Goal: Use online tool/utility: Utilize a website feature to perform a specific function

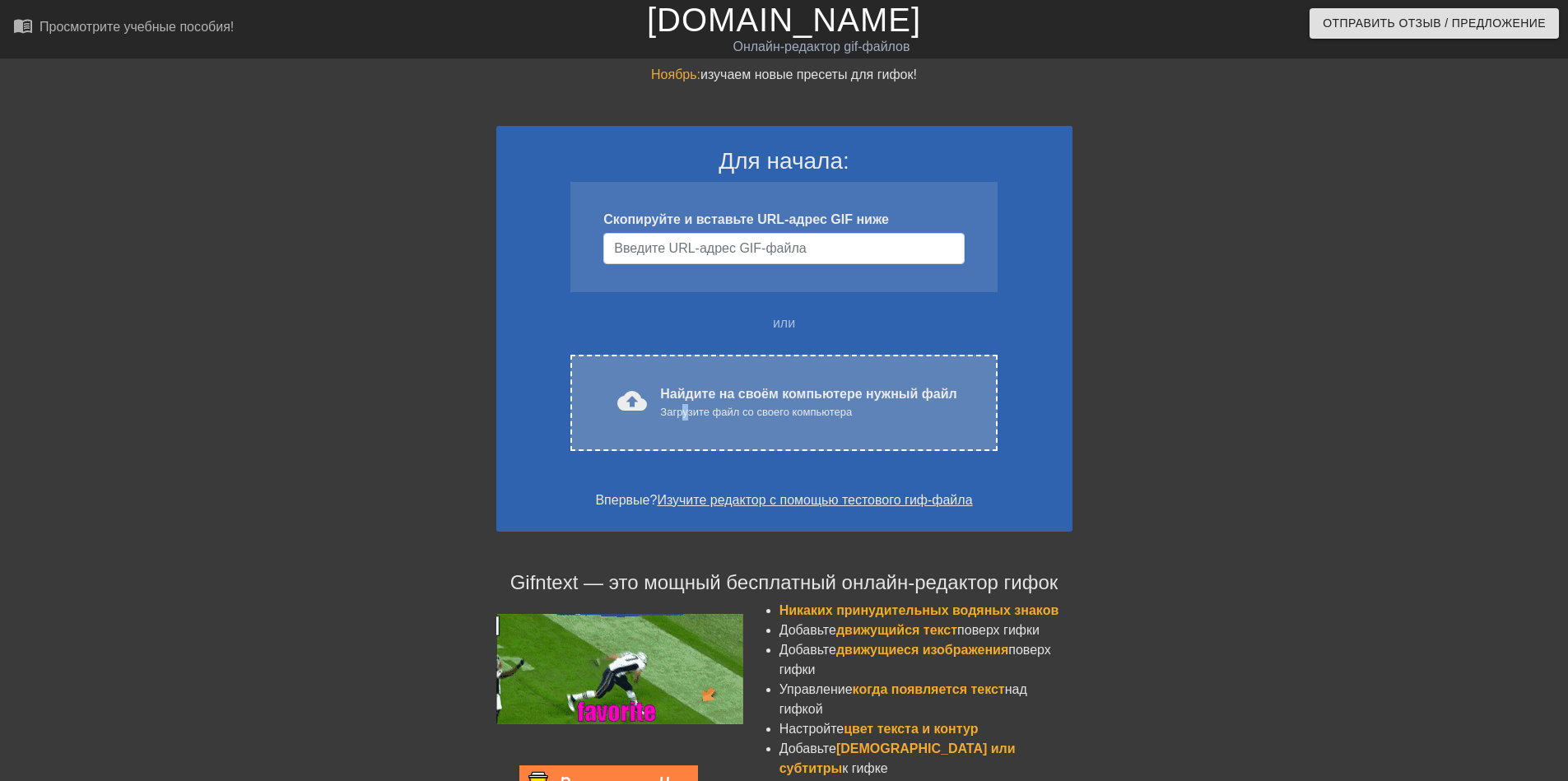
click at [685, 410] on ya-tr-span "Загрузите файл со своего компьютера" at bounding box center [756, 411] width 192 height 12
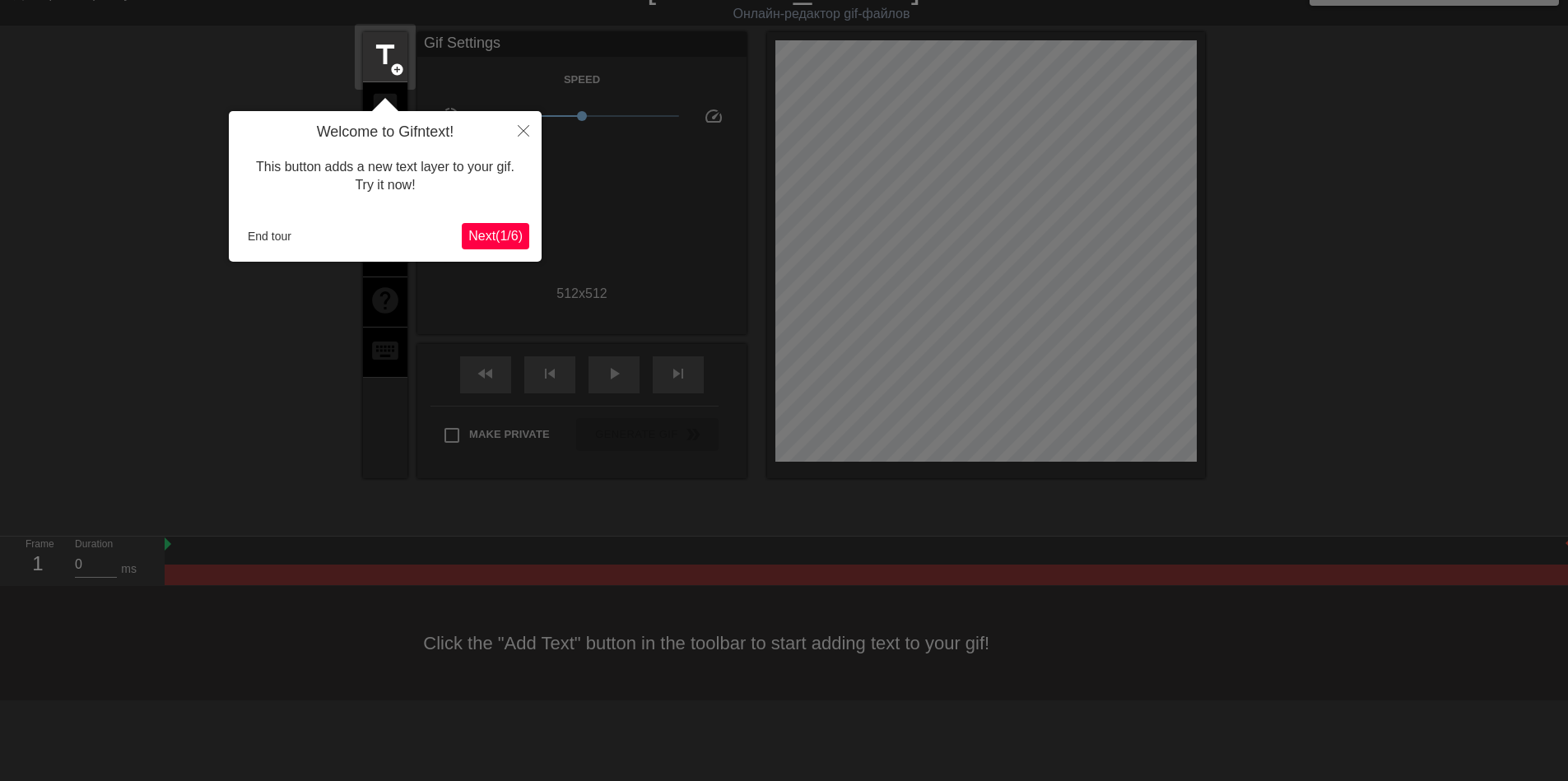
scroll to position [41, 0]
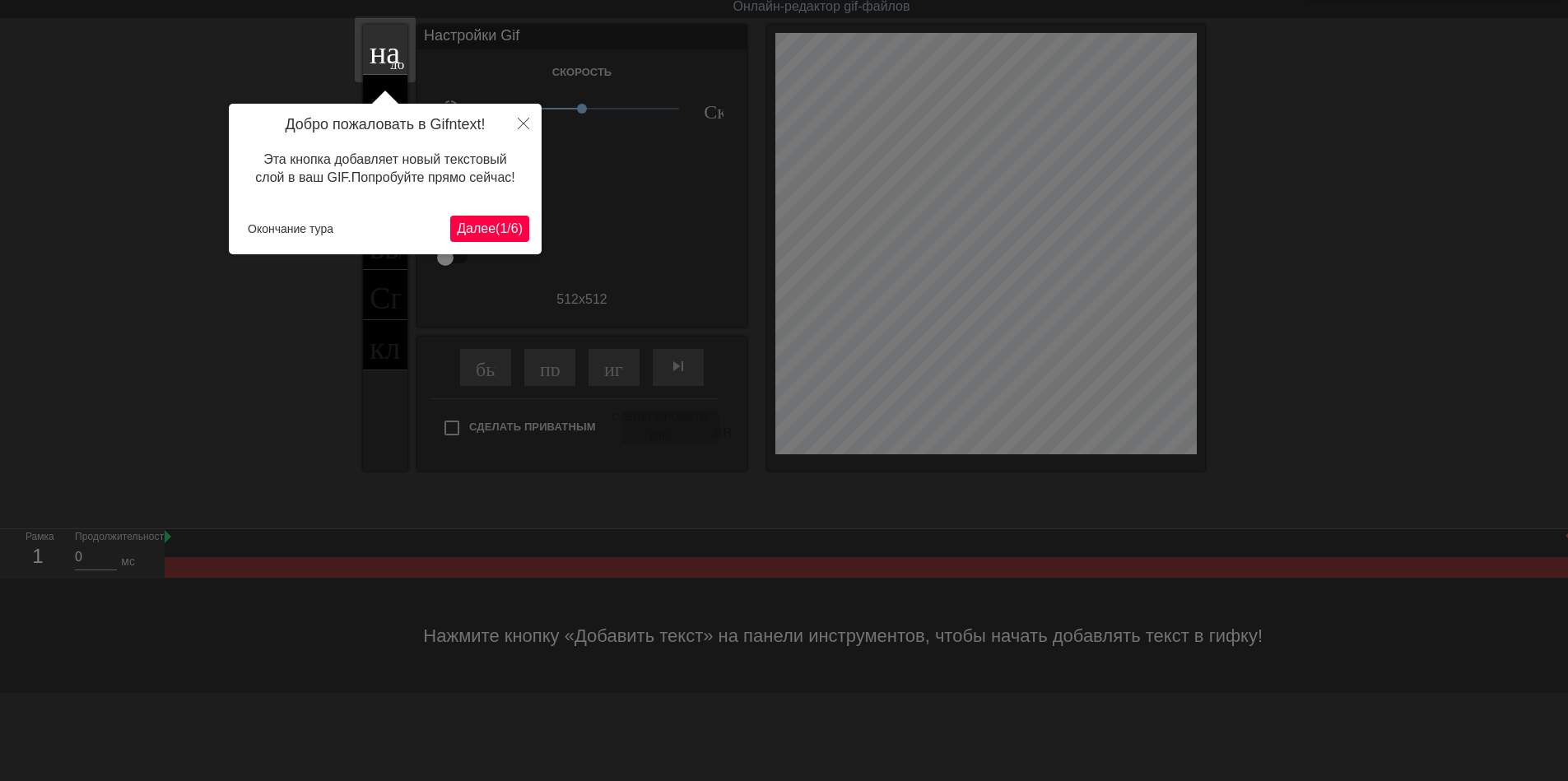
click at [505, 221] on ya-tr-span "1" at bounding box center [503, 228] width 7 height 14
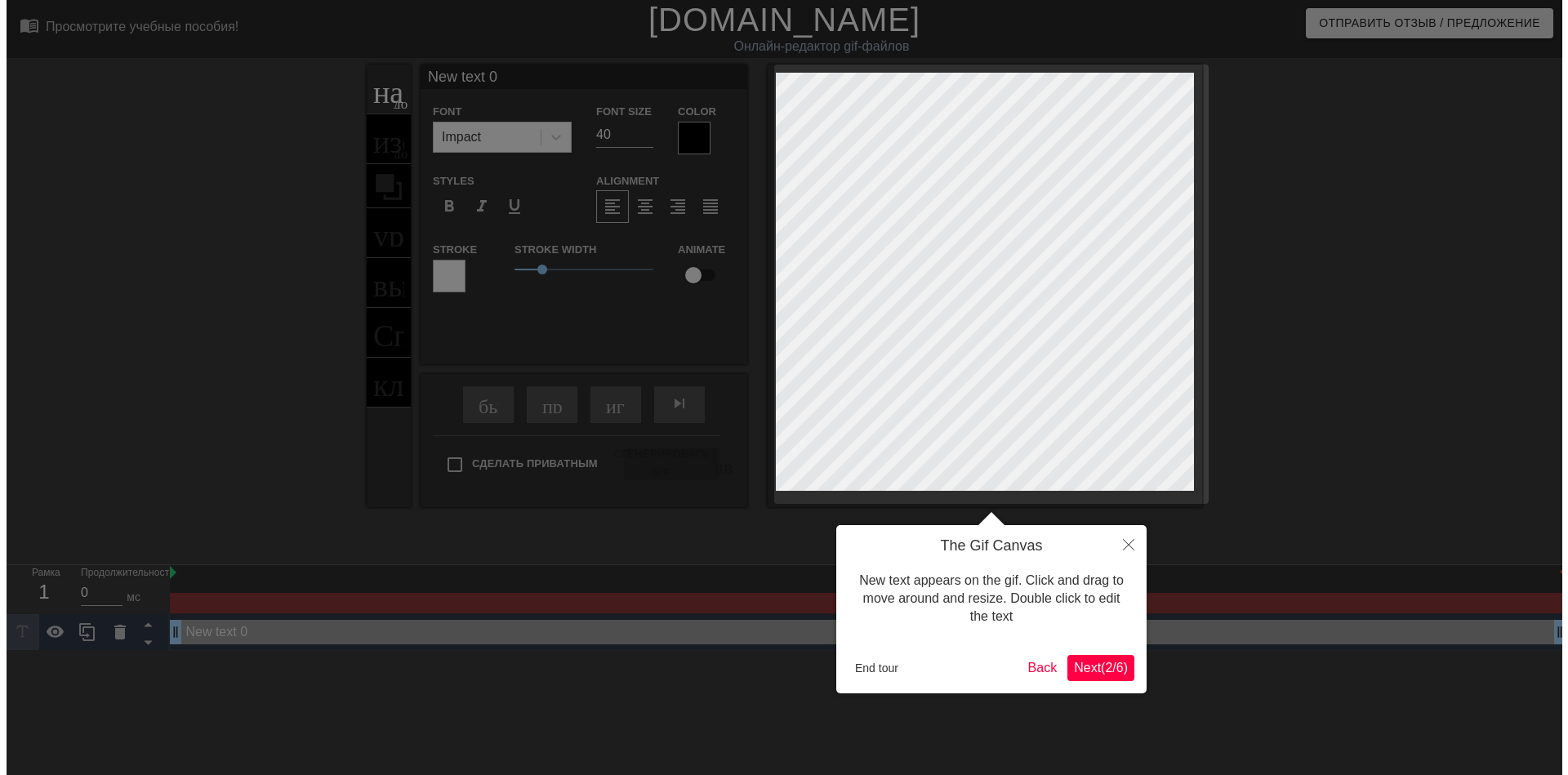
scroll to position [0, 0]
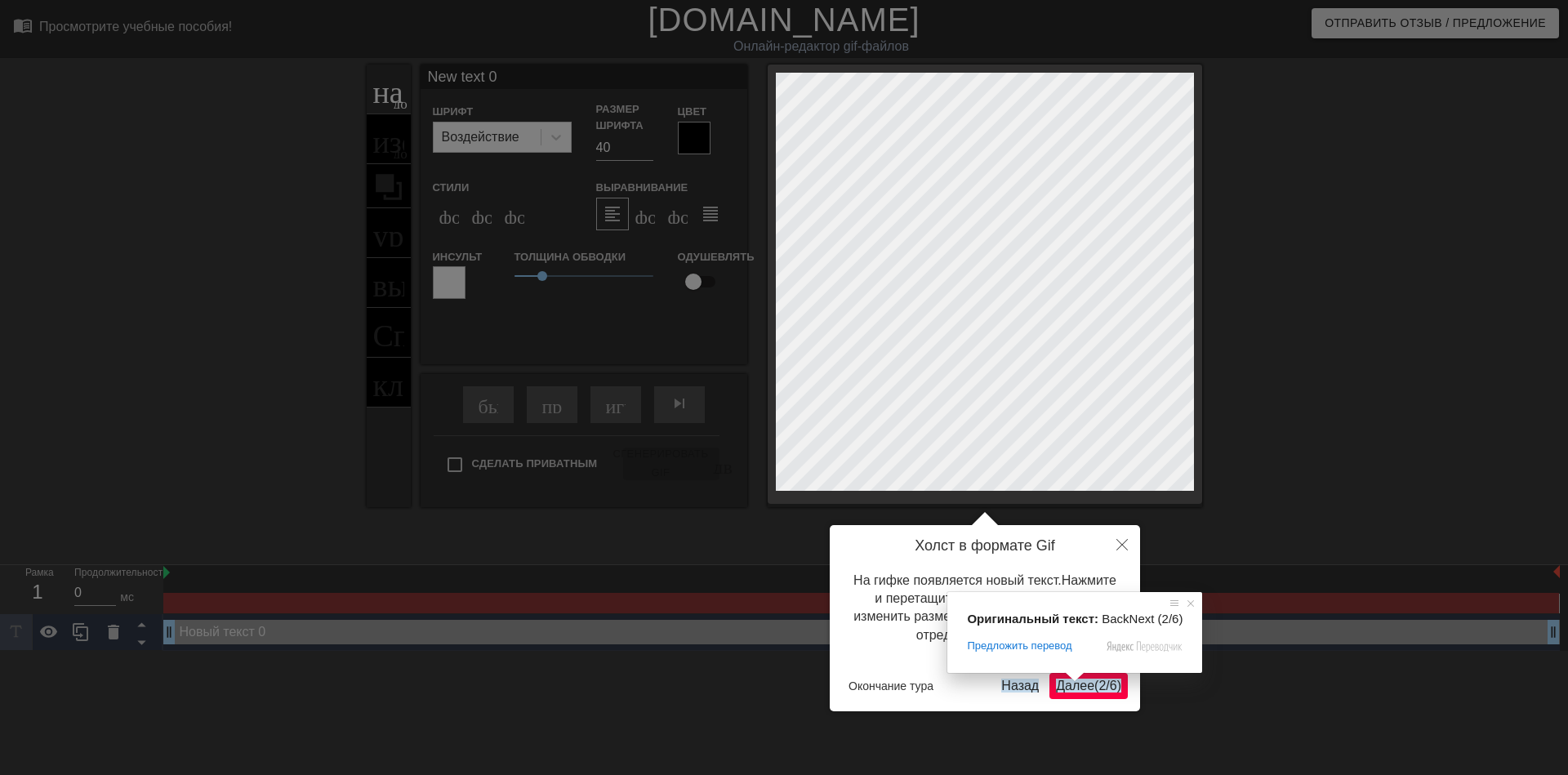
click at [1082, 682] on span at bounding box center [1074, 677] width 21 height 10
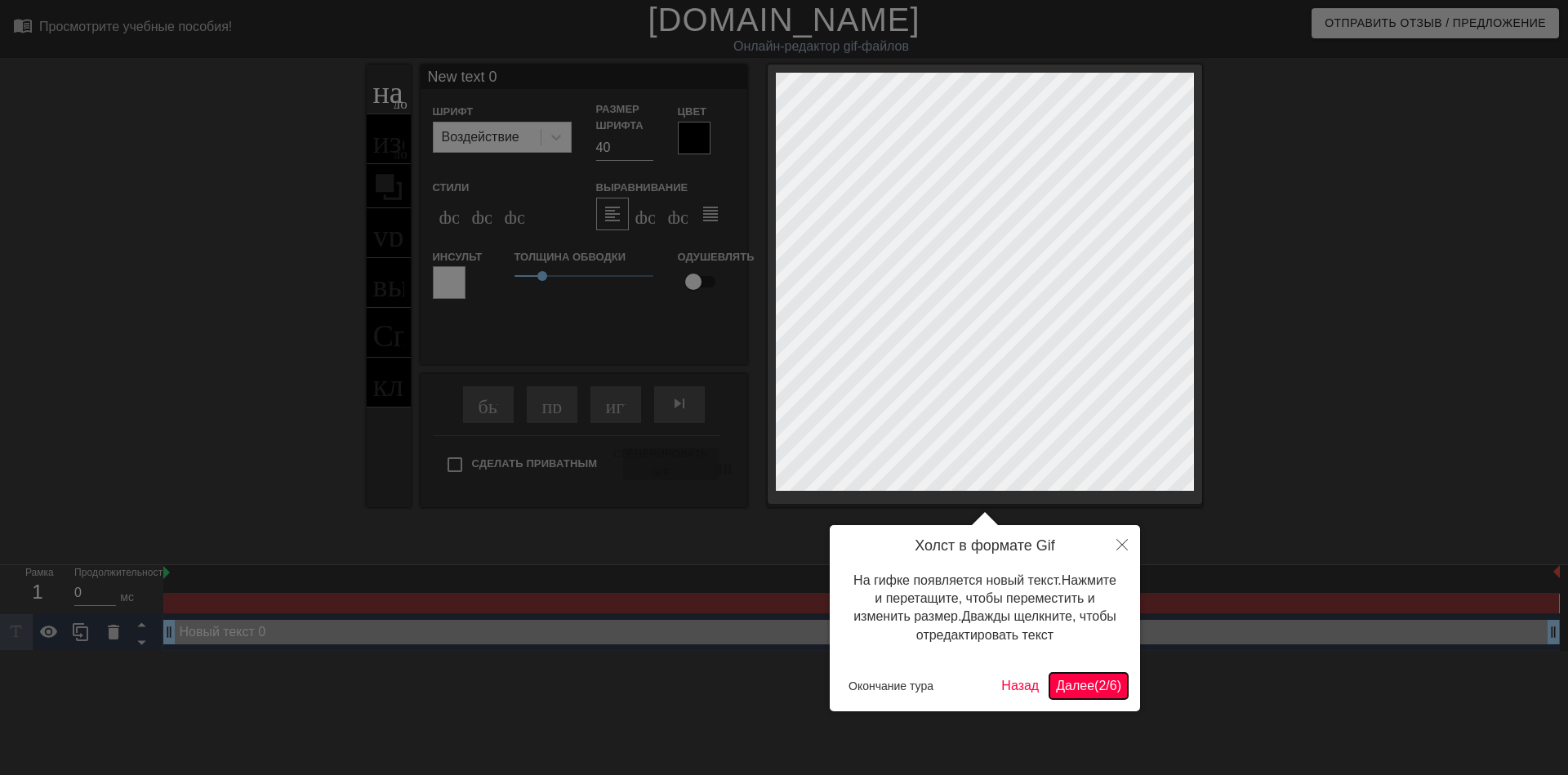
click at [1087, 690] on ya-tr-span "Далее" at bounding box center [1075, 685] width 39 height 14
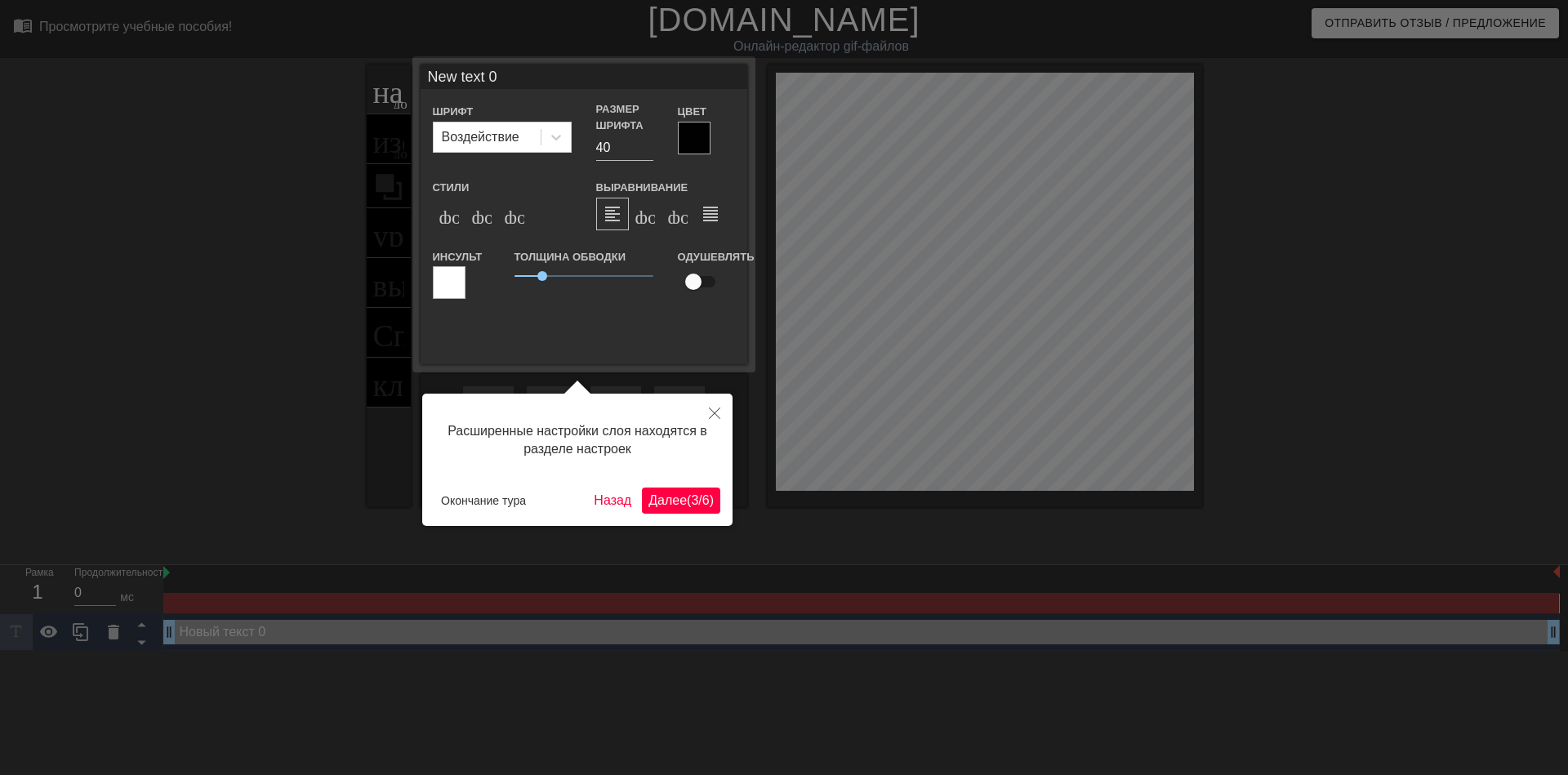
click at [696, 509] on button "Далее ( 3 / 6 )" at bounding box center [681, 501] width 78 height 26
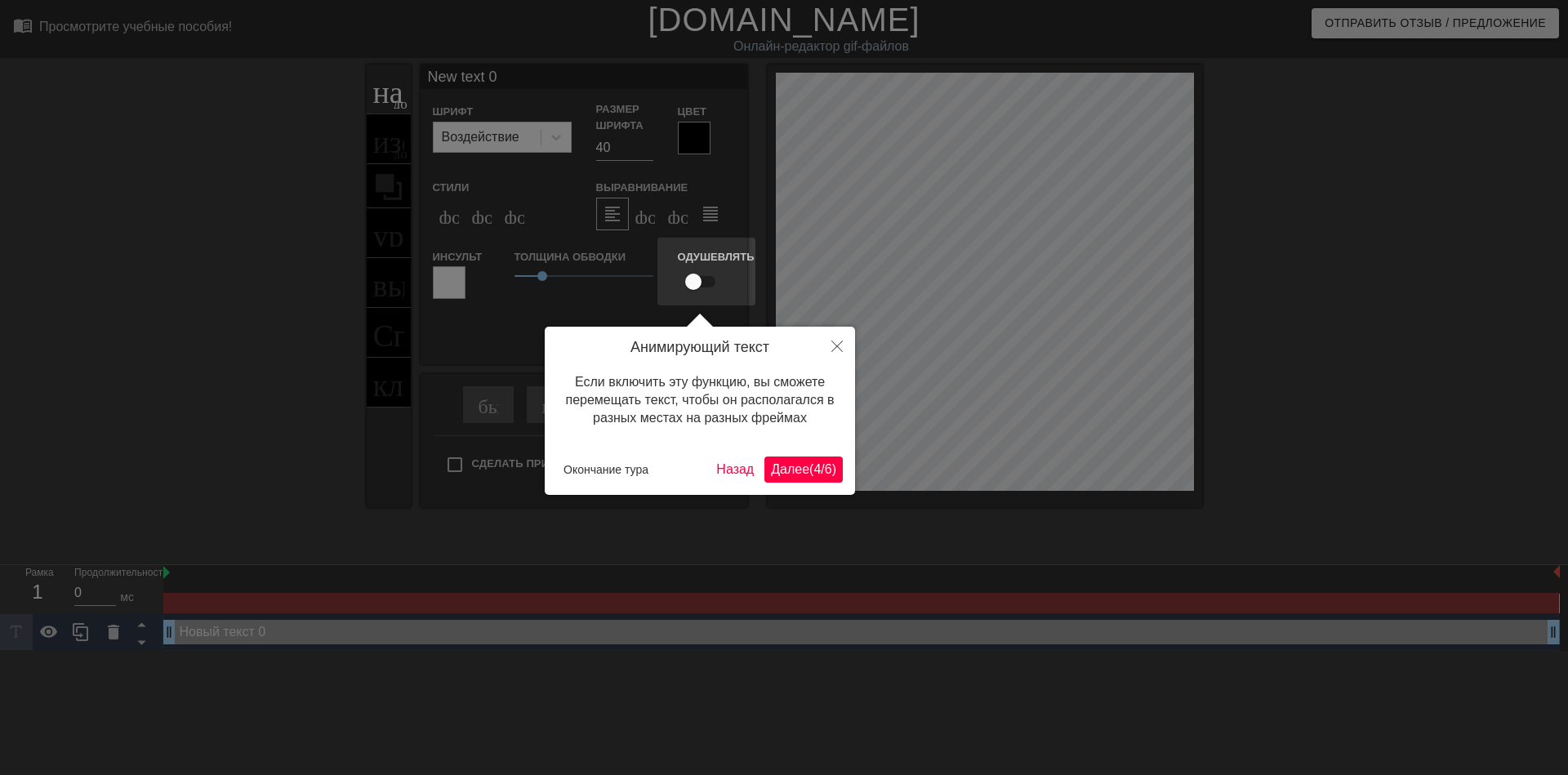
click at [797, 476] on ya-tr-span "Далее" at bounding box center [790, 469] width 39 height 14
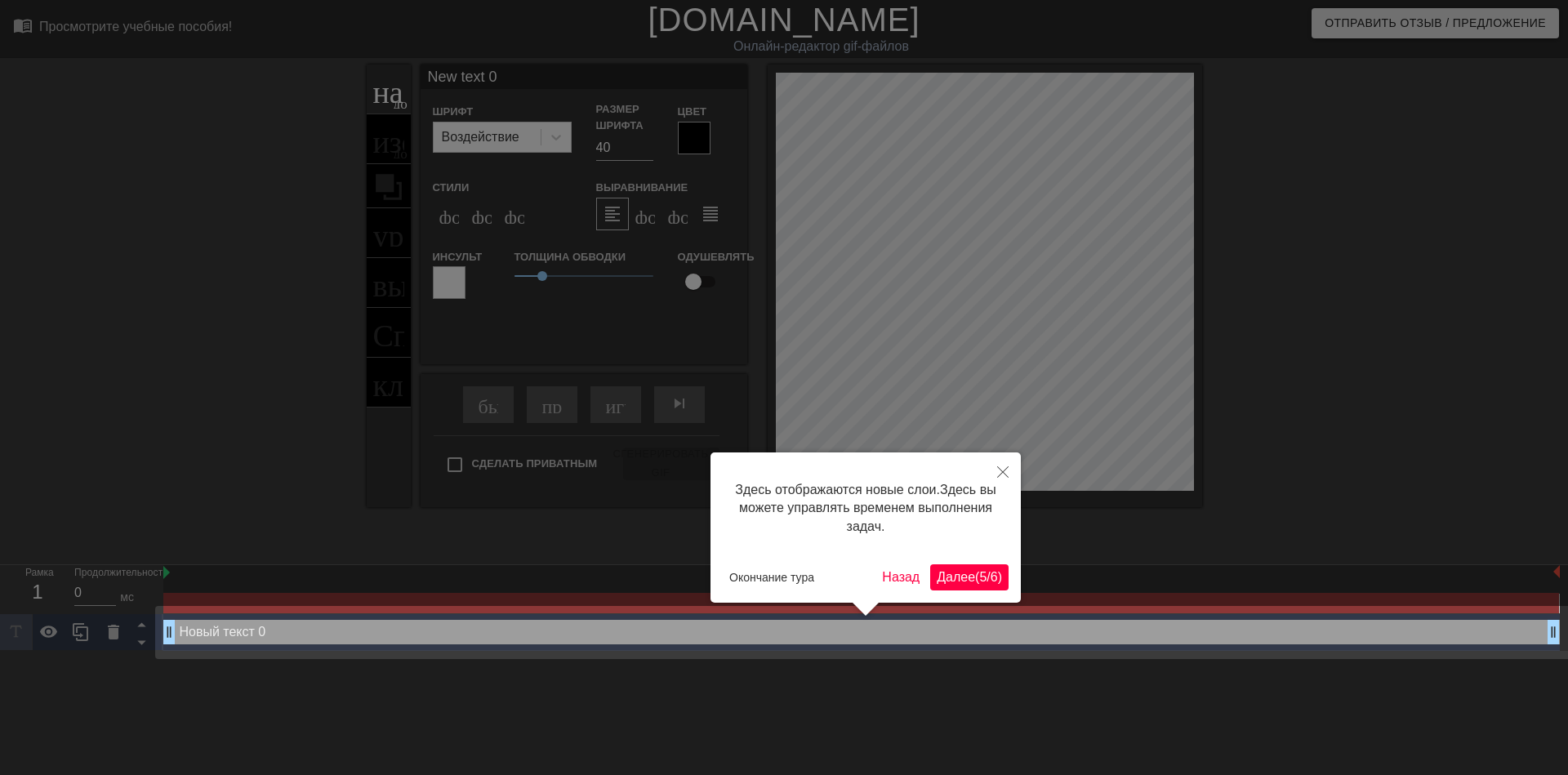
click at [980, 570] on ya-tr-span "5" at bounding box center [983, 576] width 7 height 14
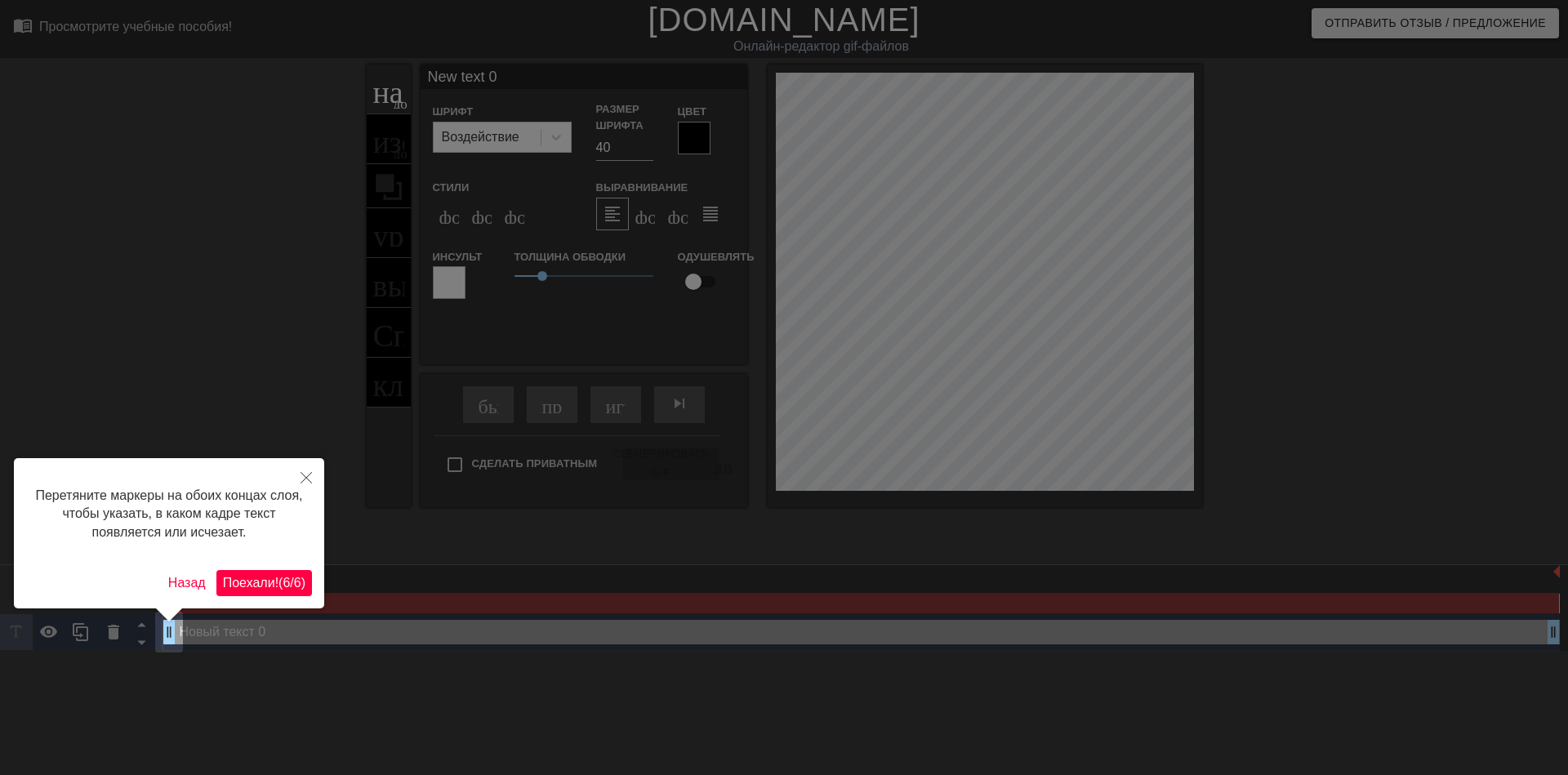
click at [290, 570] on button "Поехали! ( 6 / 6 )" at bounding box center [264, 583] width 96 height 26
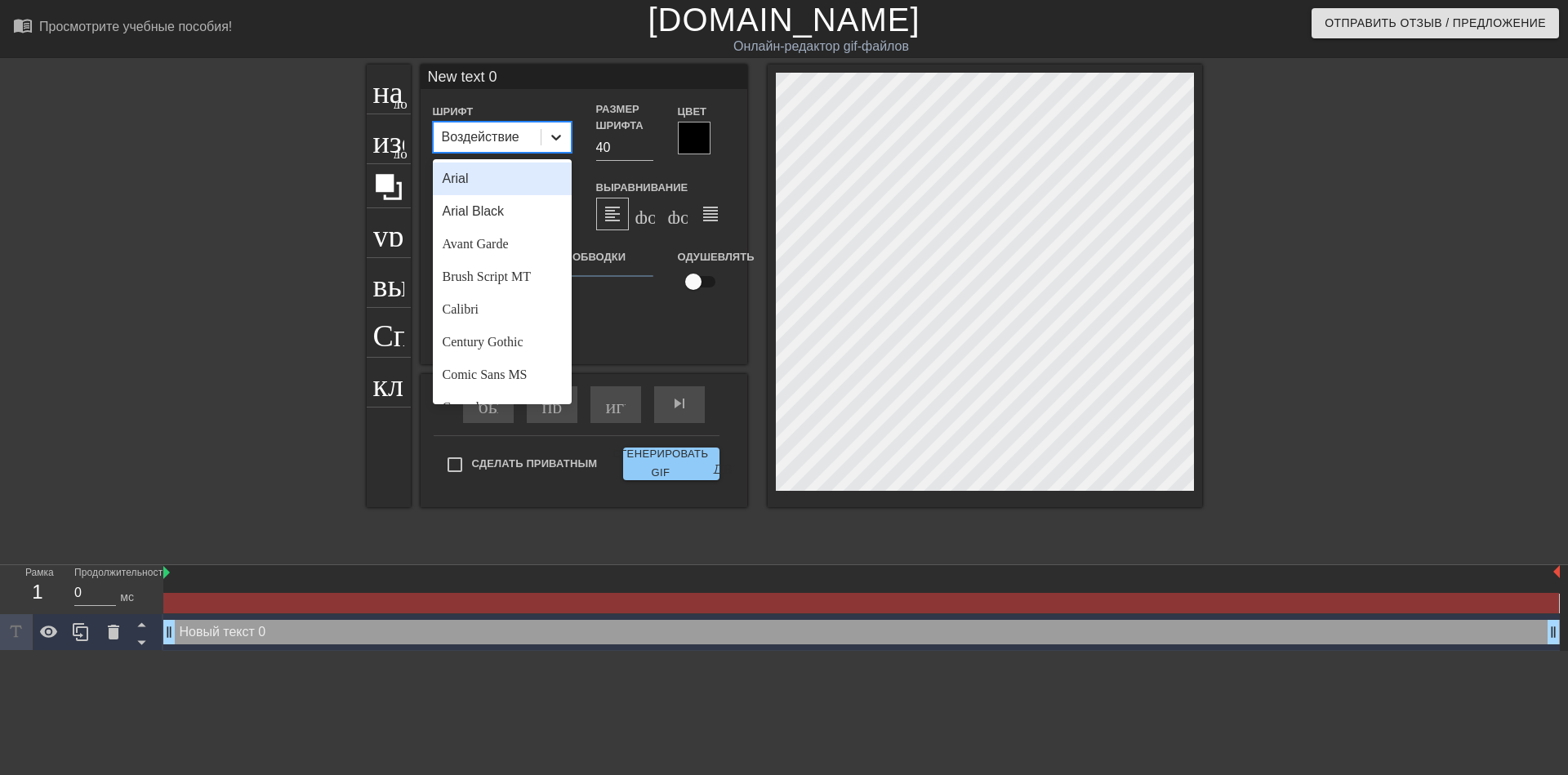
click at [567, 142] on div at bounding box center [556, 137] width 29 height 29
click at [512, 233] on div "Avant Garde" at bounding box center [502, 245] width 139 height 33
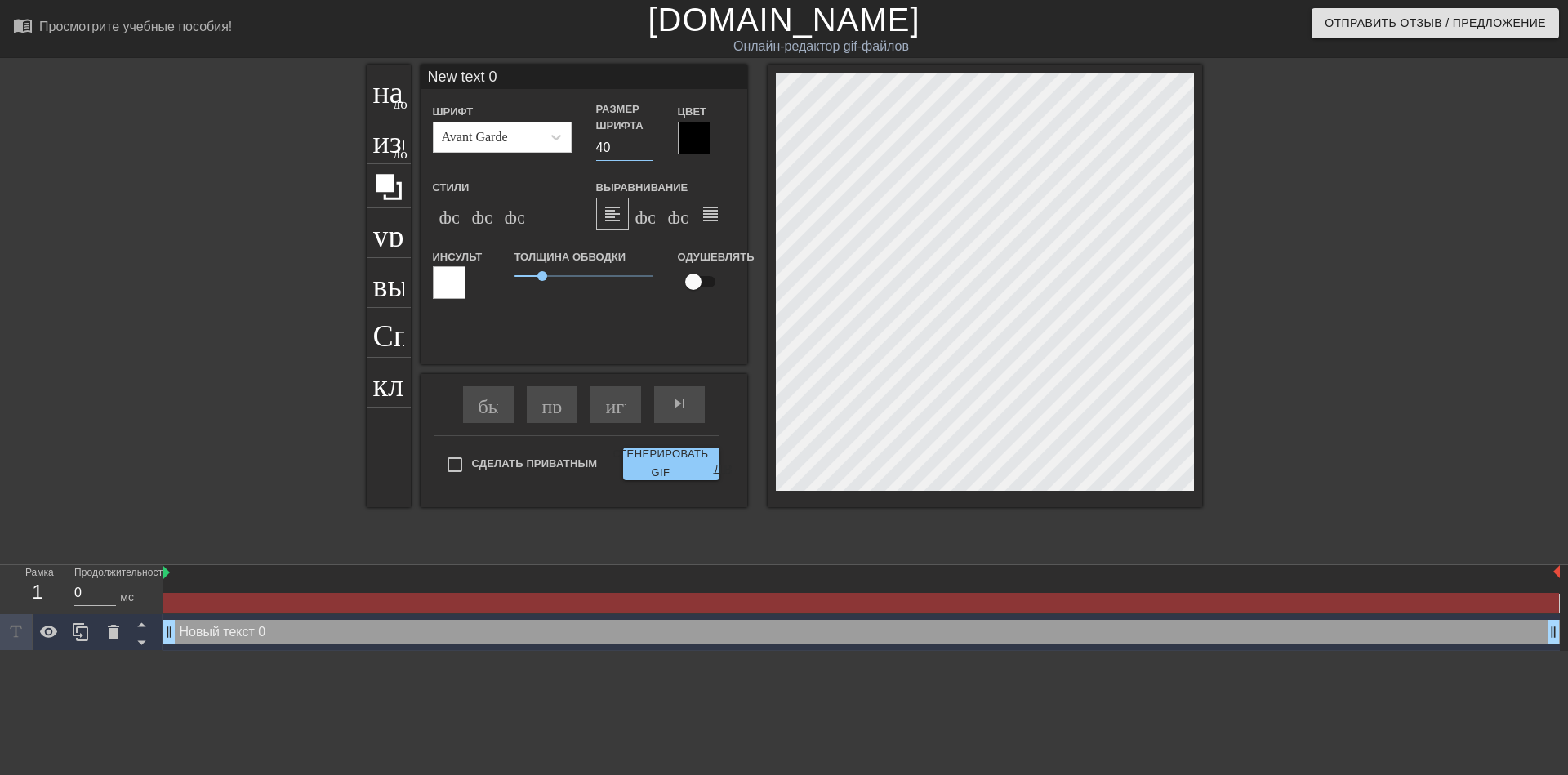
click at [604, 147] on input "40" at bounding box center [625, 148] width 57 height 26
type input "30"
click at [485, 216] on ya-tr-span "формат_italic" at bounding box center [572, 213] width 199 height 19
type input "ew text 0"
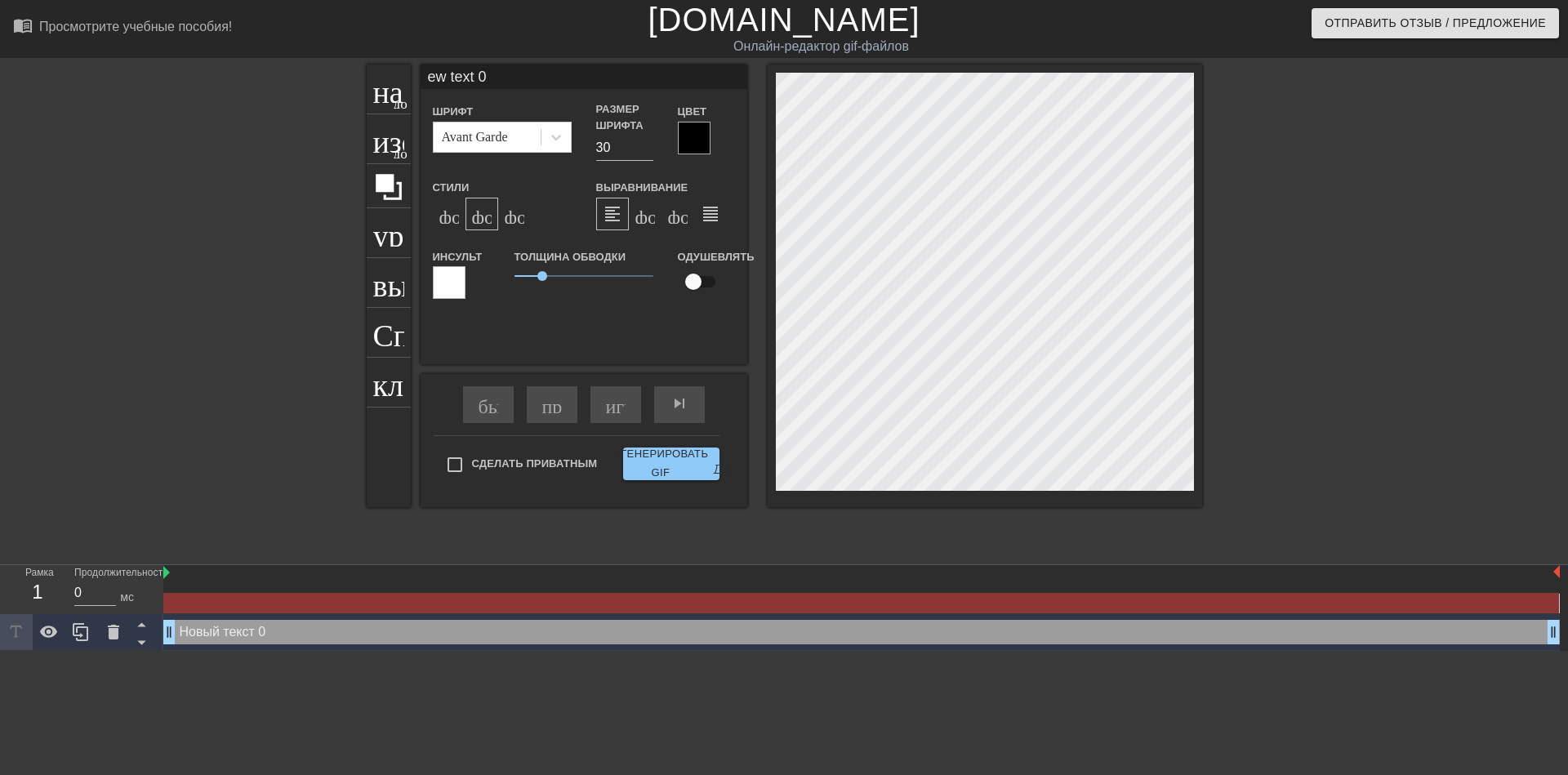
type textarea "ew text 0"
type input "w text 0"
type textarea "w text 0"
type input "text 0"
type textarea "text 0"
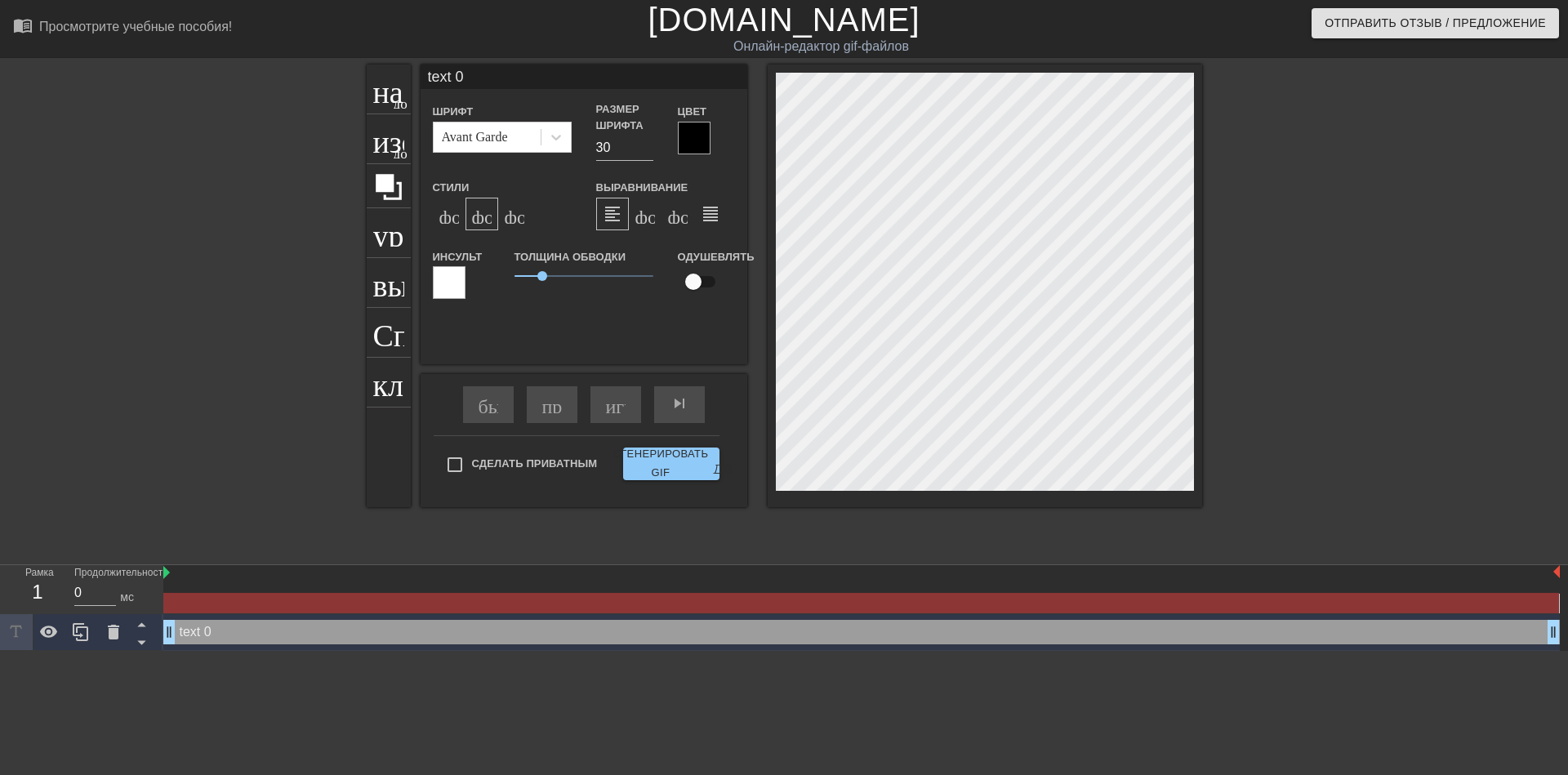
type input "text 0"
type textarea "text 0"
type input "ext 0"
type textarea "ext 0"
type input "xt 0"
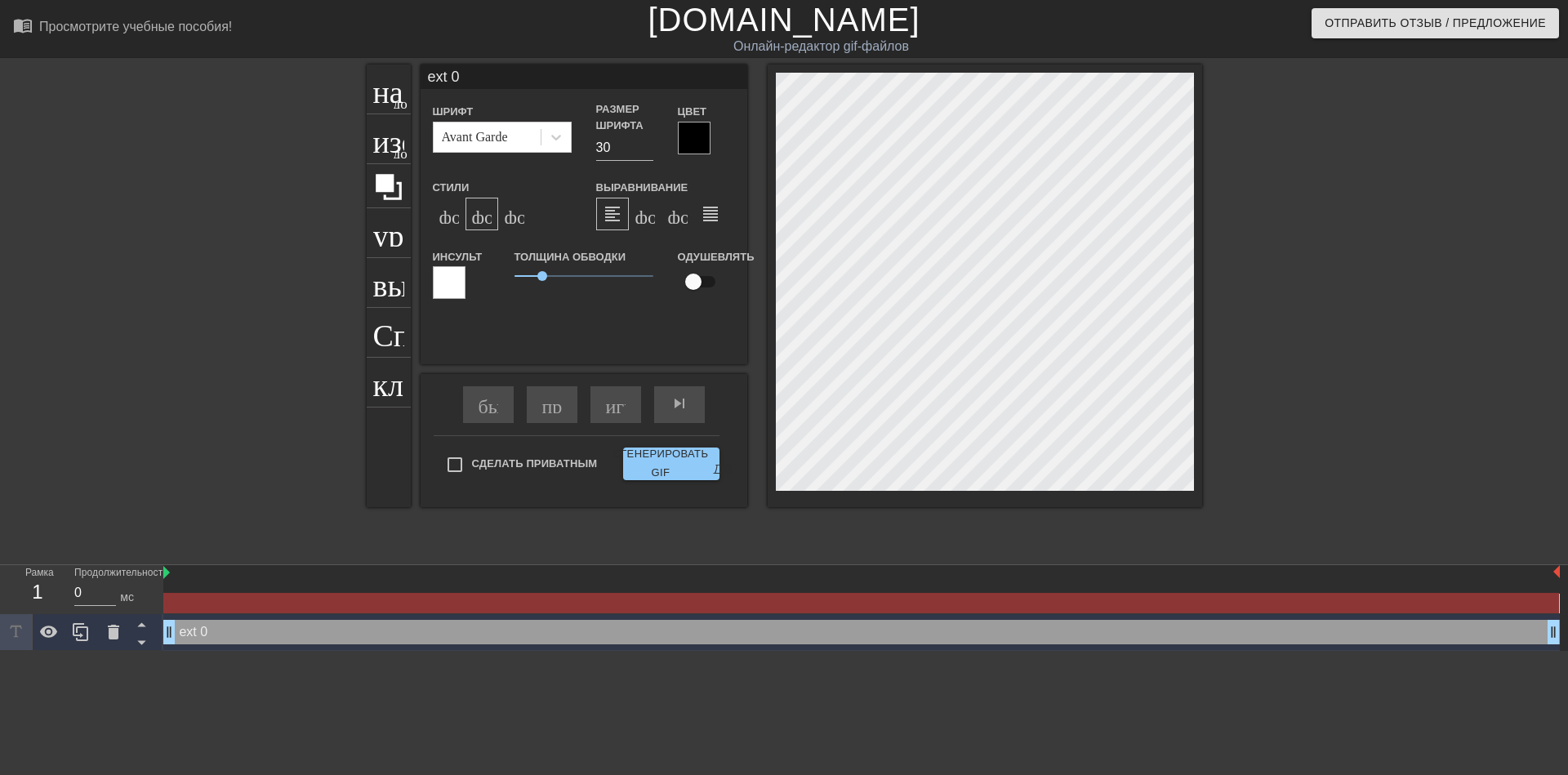
type textarea "xt 0"
type input "t 0"
type textarea "t 0"
type input "0"
type textarea "0"
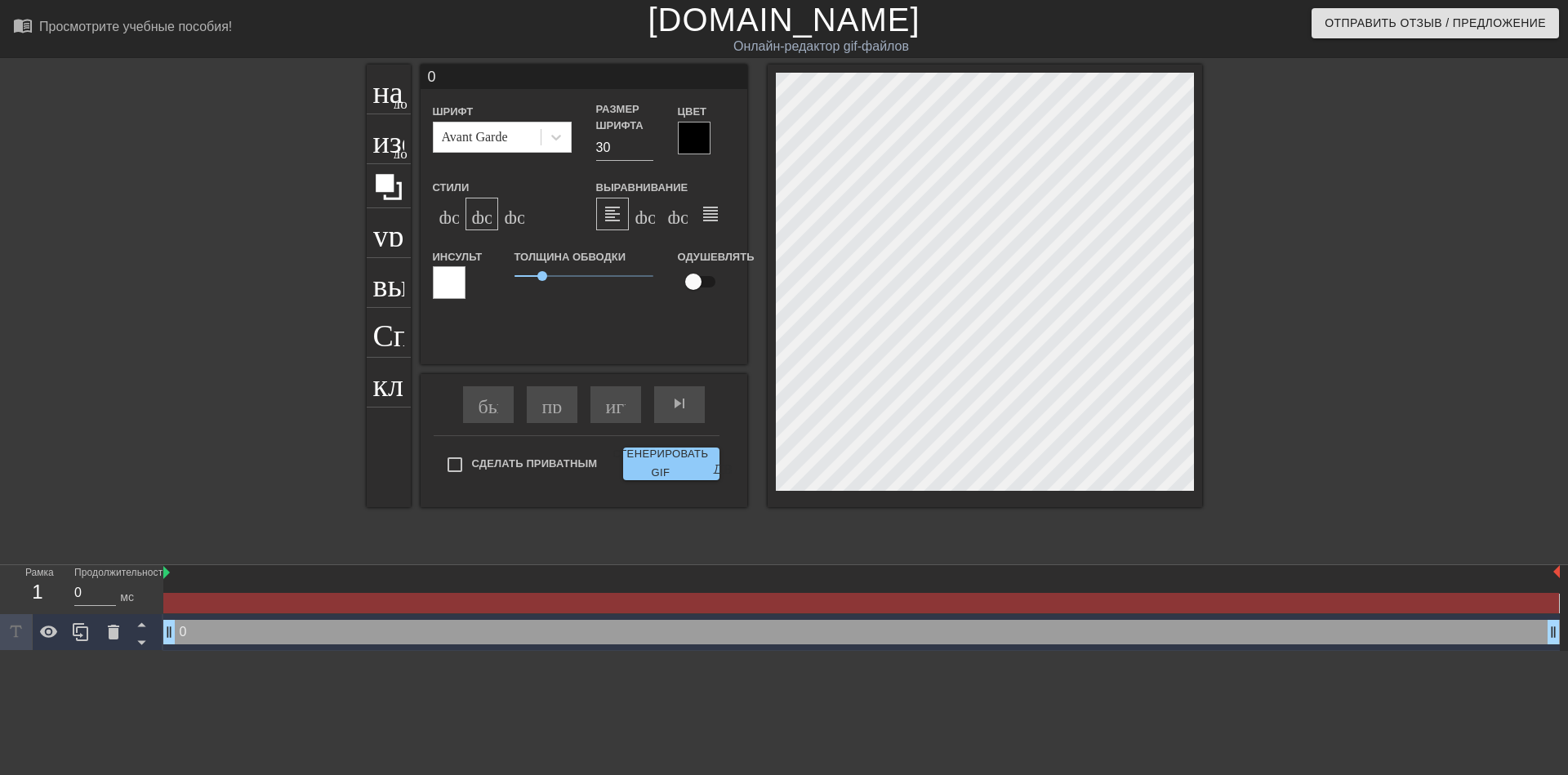
type input "0"
type textarea "0"
type input "@"
type textarea "@"
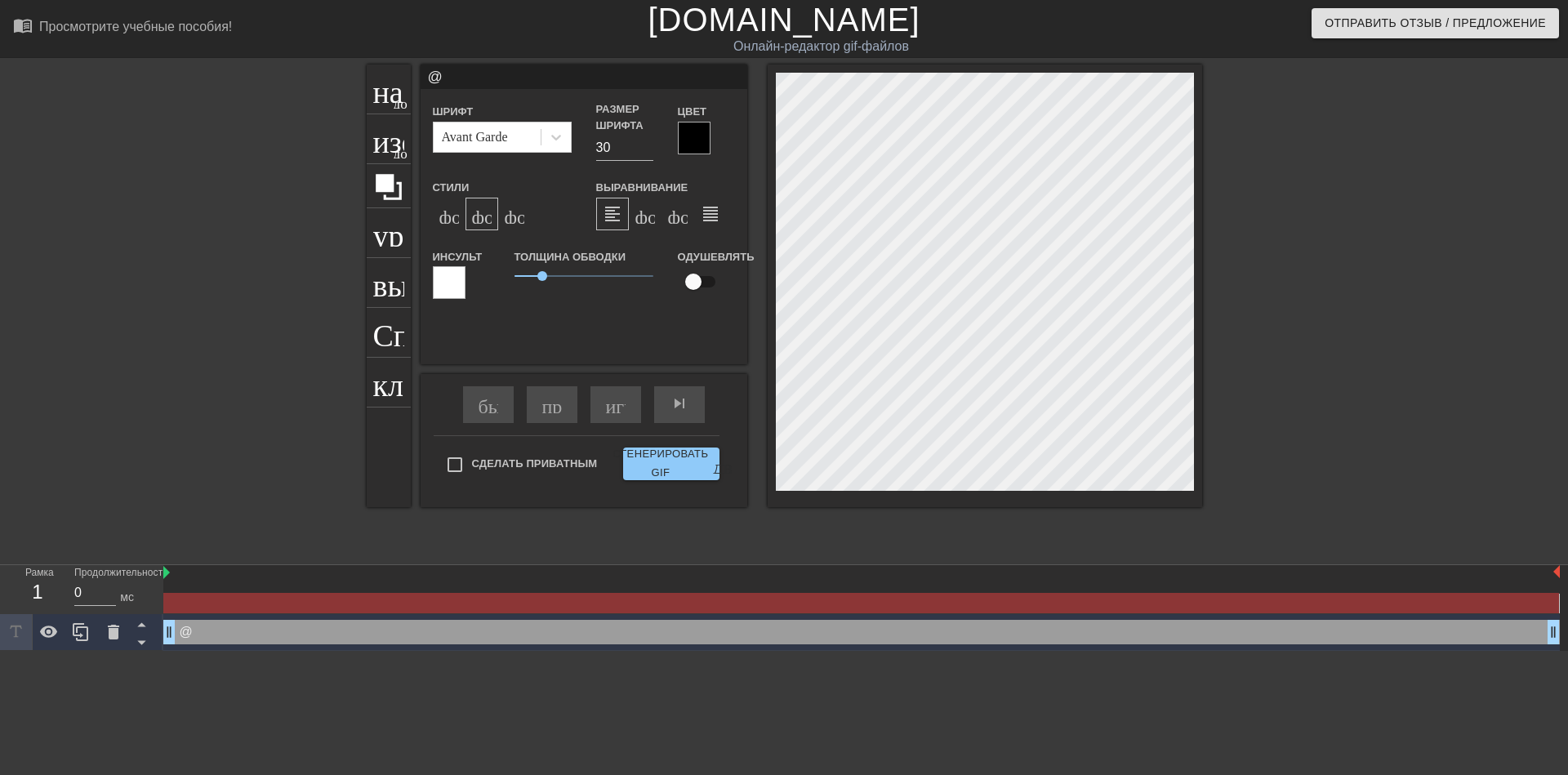
type input "@s"
type textarea "@s"
type input "@st"
type textarea "@st"
type input "@sti"
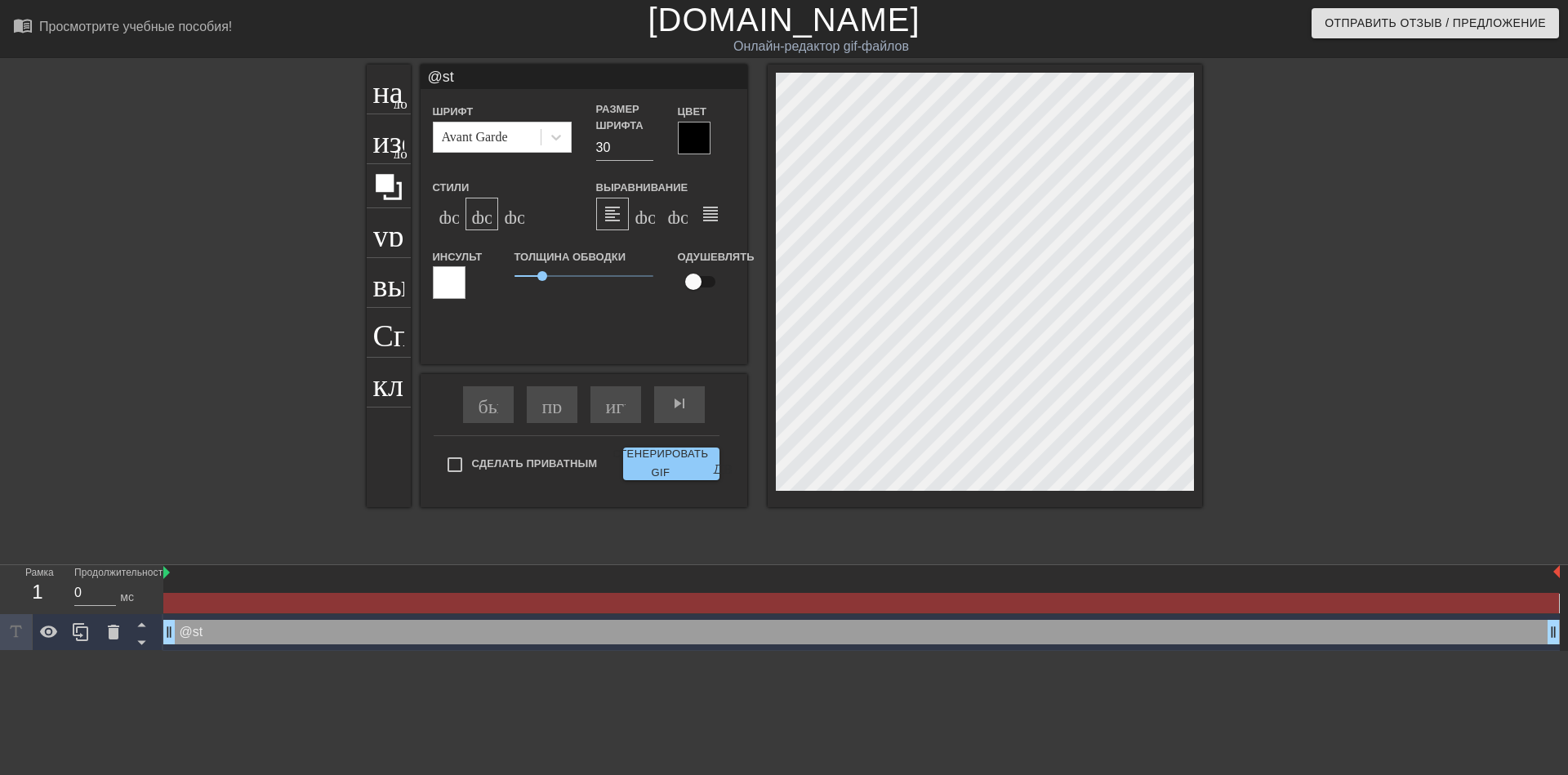
type textarea "@sti"
type input "@stic"
type textarea "@stic"
type input "@stick"
type textarea "@stick"
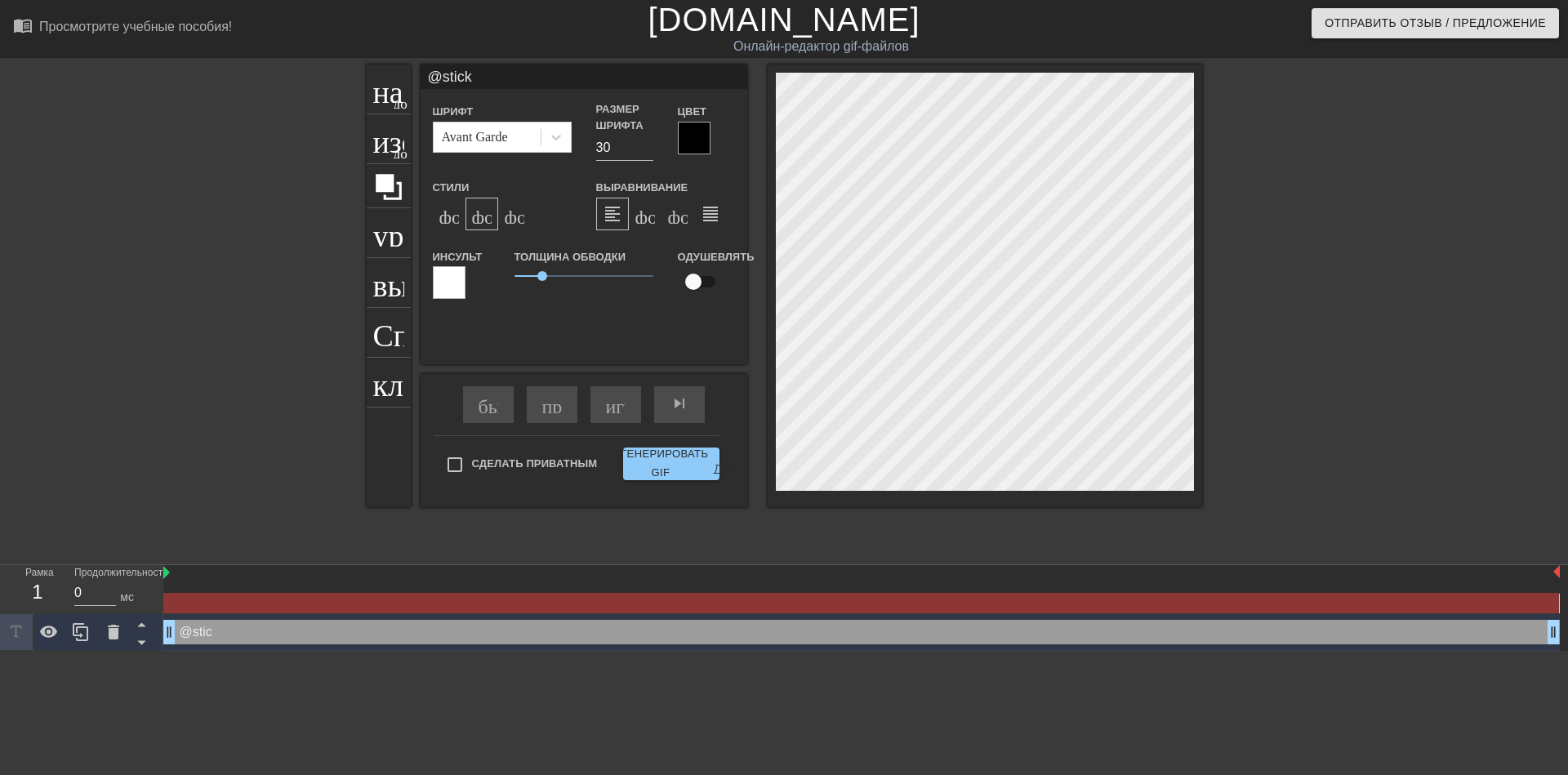
type input "@sticke"
type textarea "@sticke"
type input "@sticker"
type textarea "@sticker"
type input "@stickerb"
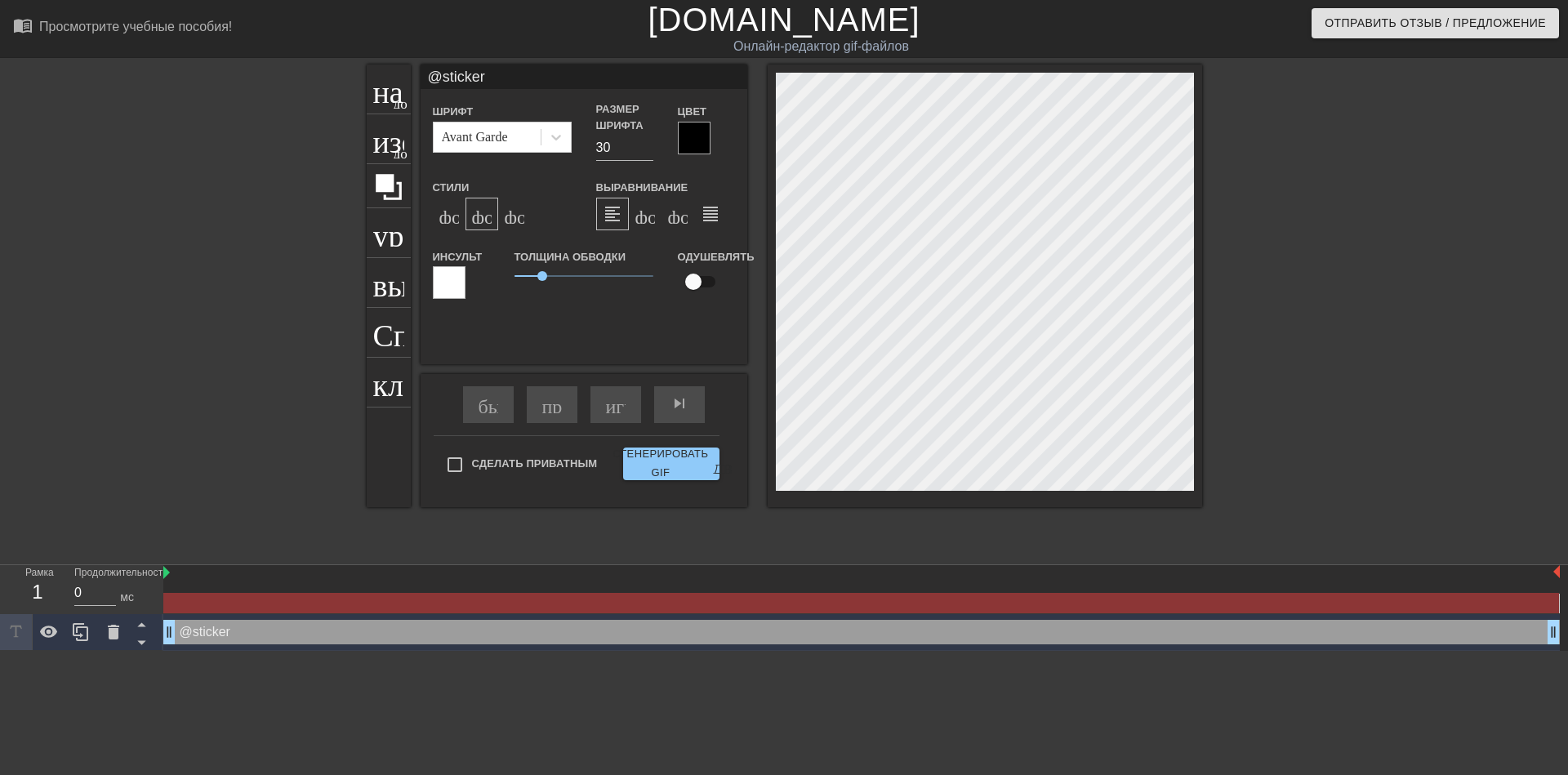
type textarea "@stickerb"
type input "@stickerba"
type textarea "@stickerba"
type input "@stickerbas"
type textarea "@stickerbas"
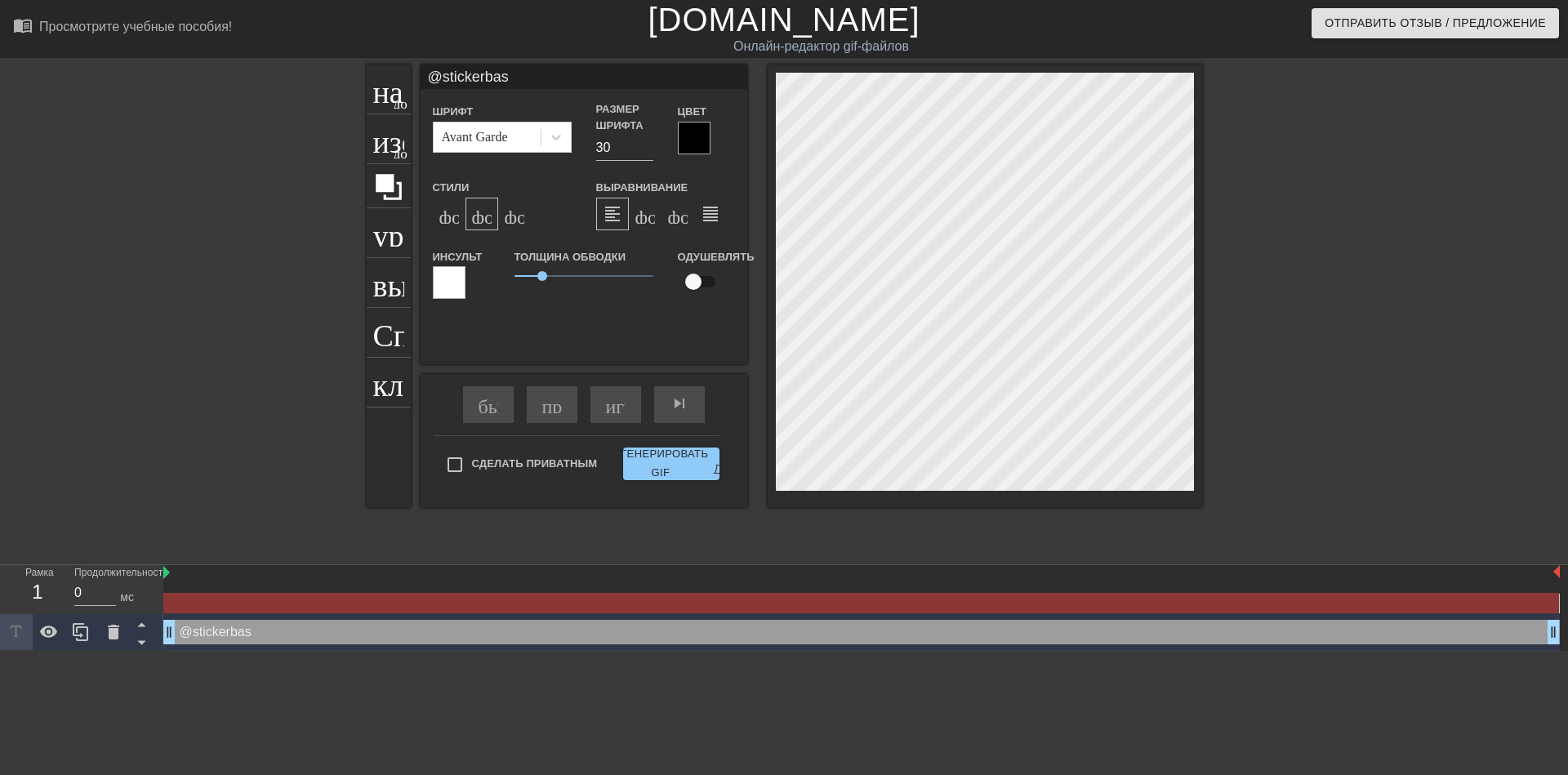
type input "@stickerbase"
type textarea "@stickerbase"
type input "@stickerbase_"
type textarea "@stickerbase_"
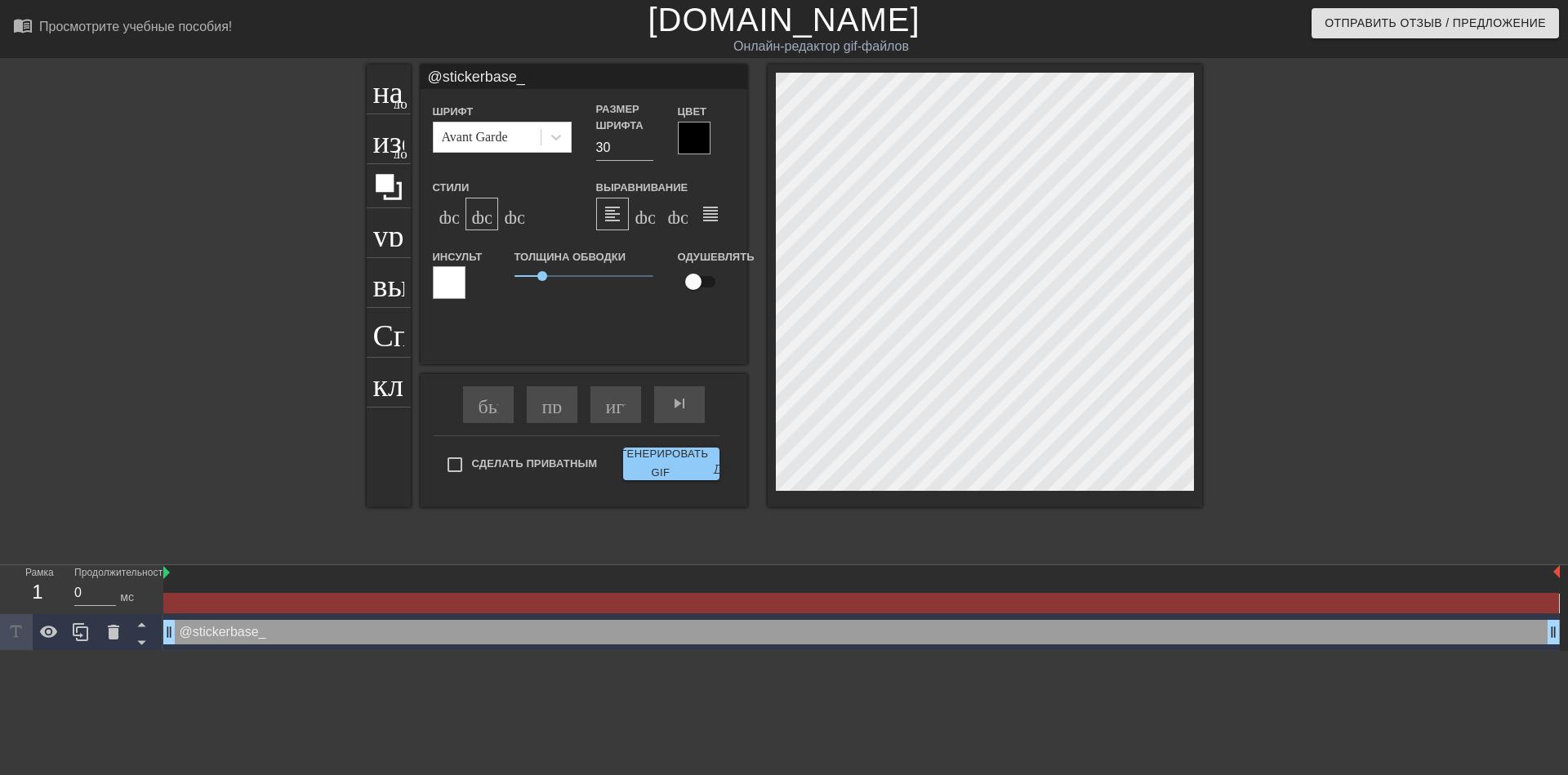
type input "@stickerbase_r"
type textarea "@stickerbase_r"
type input "@stickerbase_ru"
type textarea "@stickerbase_ru"
click at [673, 451] on ya-tr-span "Сгенерировать GIF" at bounding box center [661, 463] width 96 height 38
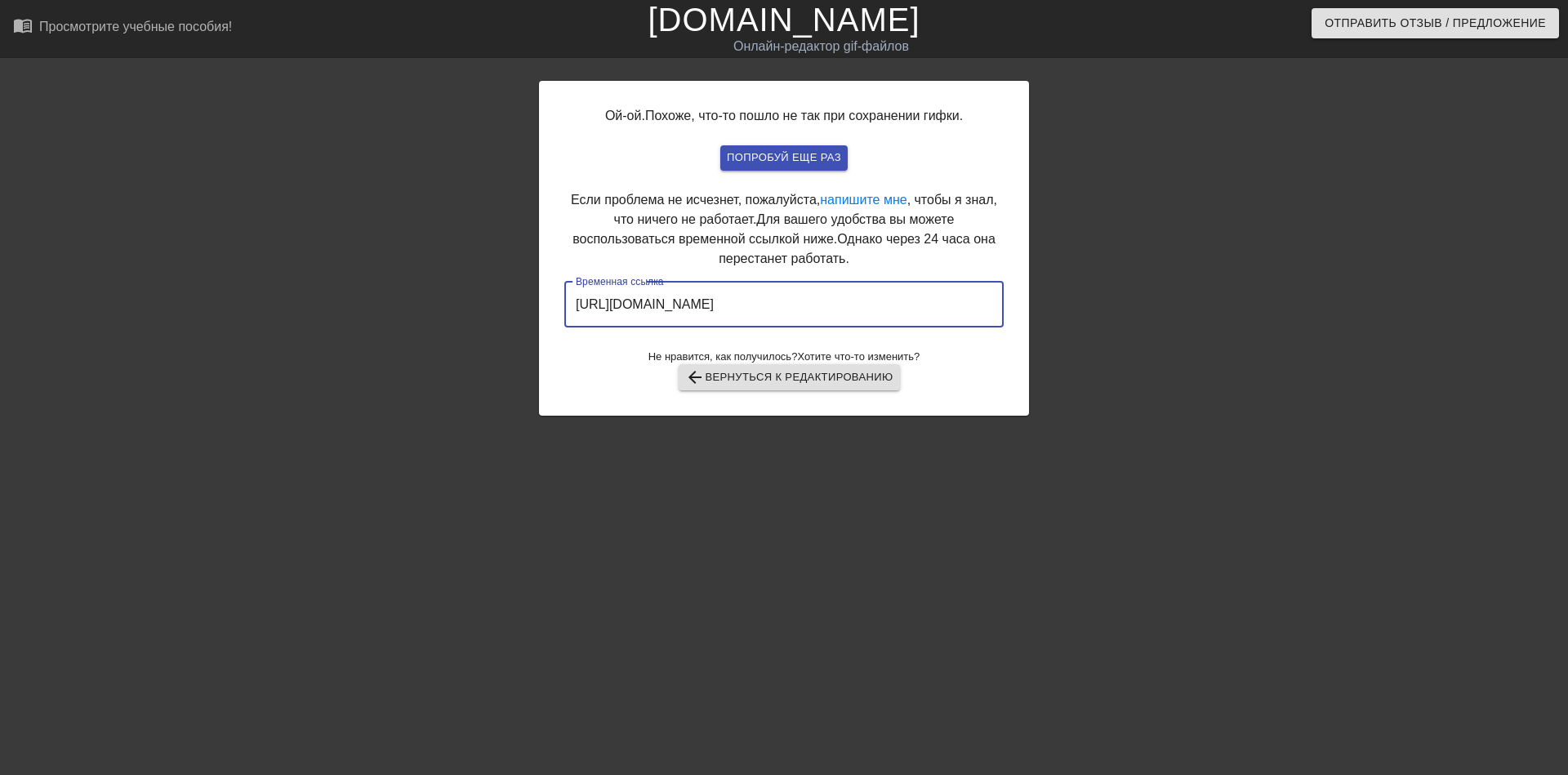
click at [769, 302] on input "[URL][DOMAIN_NAME]" at bounding box center [784, 305] width 439 height 46
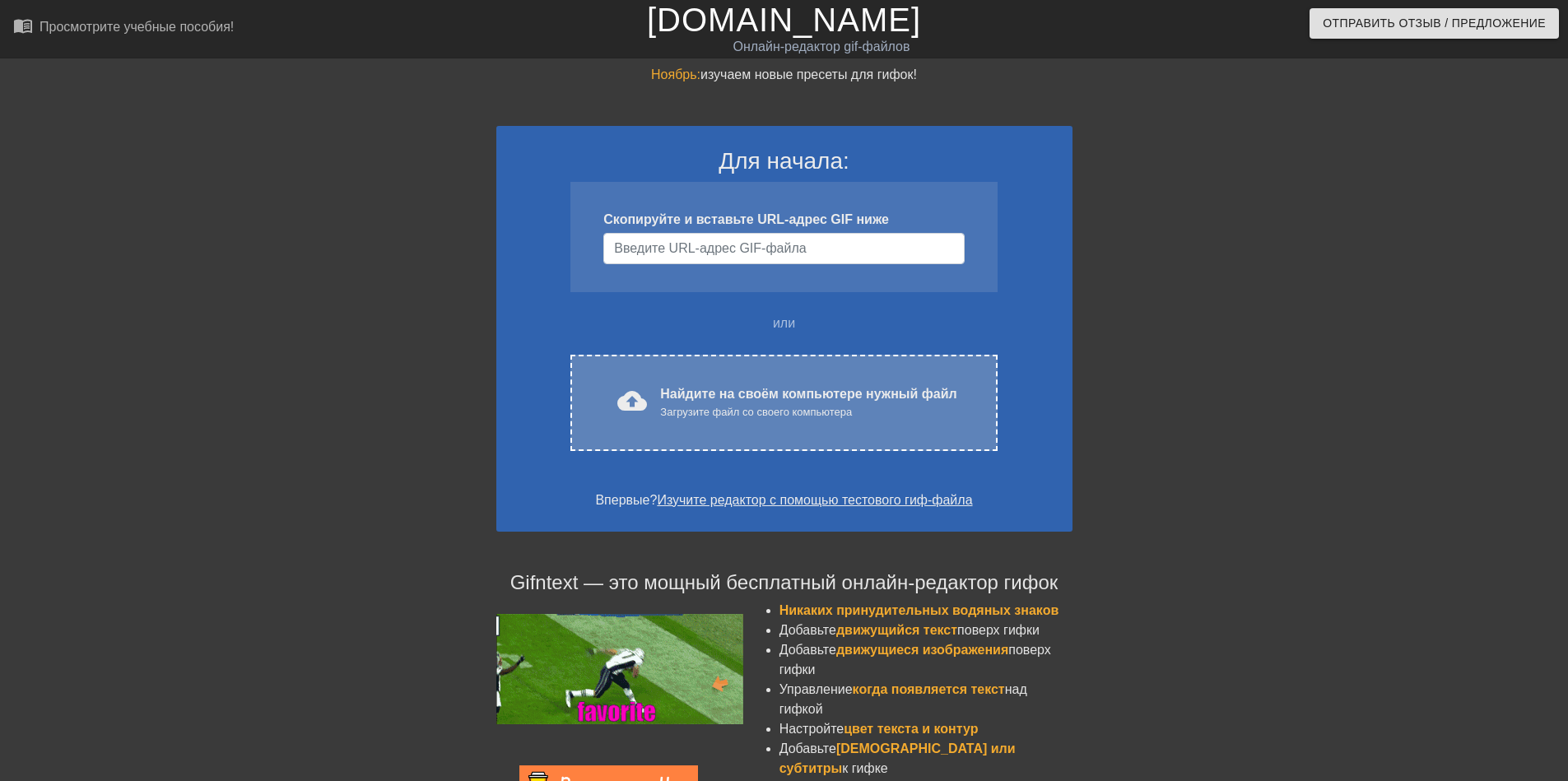
click at [720, 382] on div "cloud_upload загрузить Найдите на своём компьютере нужный файл Загрузите файл с…" at bounding box center [784, 403] width 426 height 96
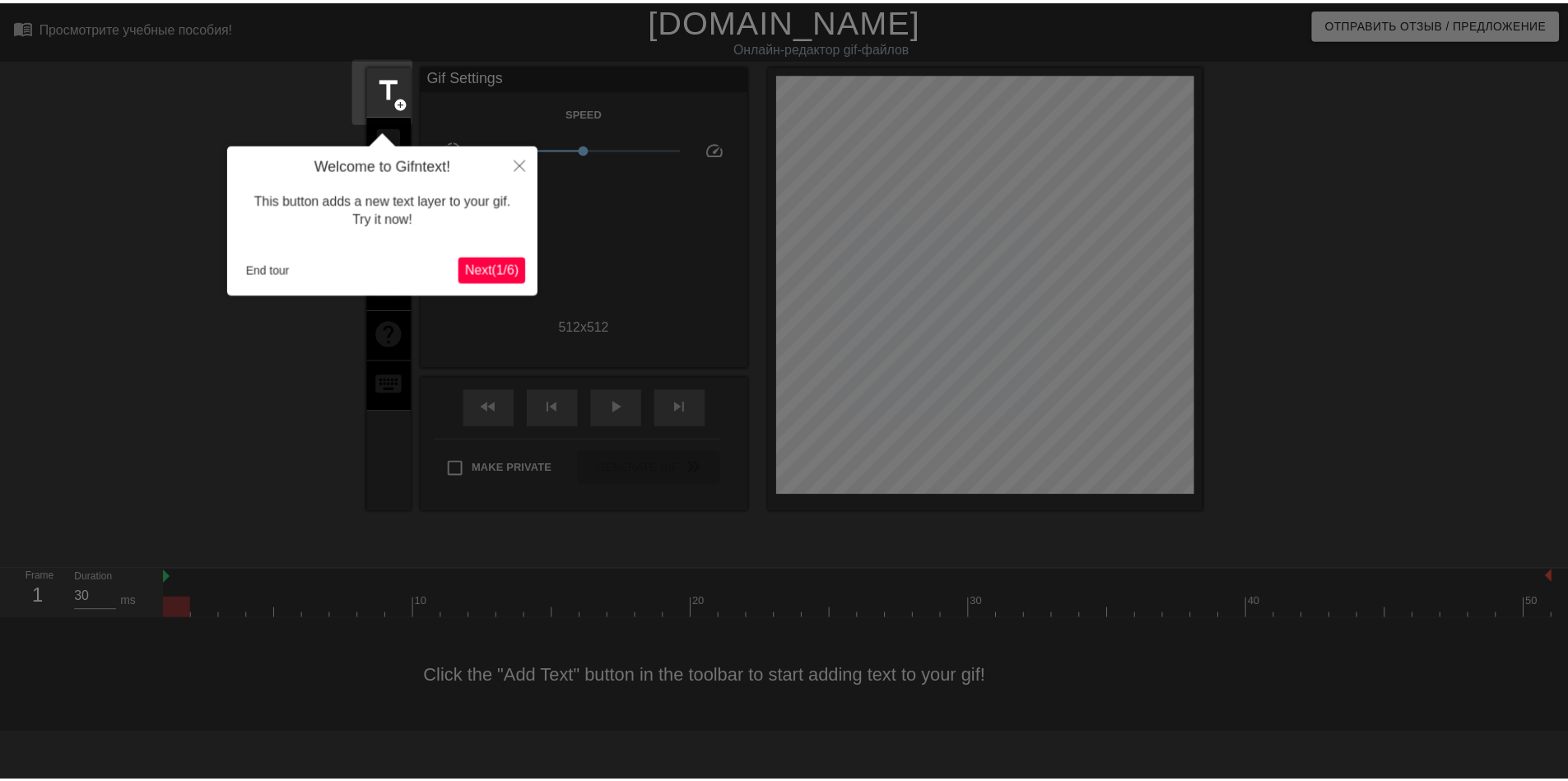
scroll to position [41, 0]
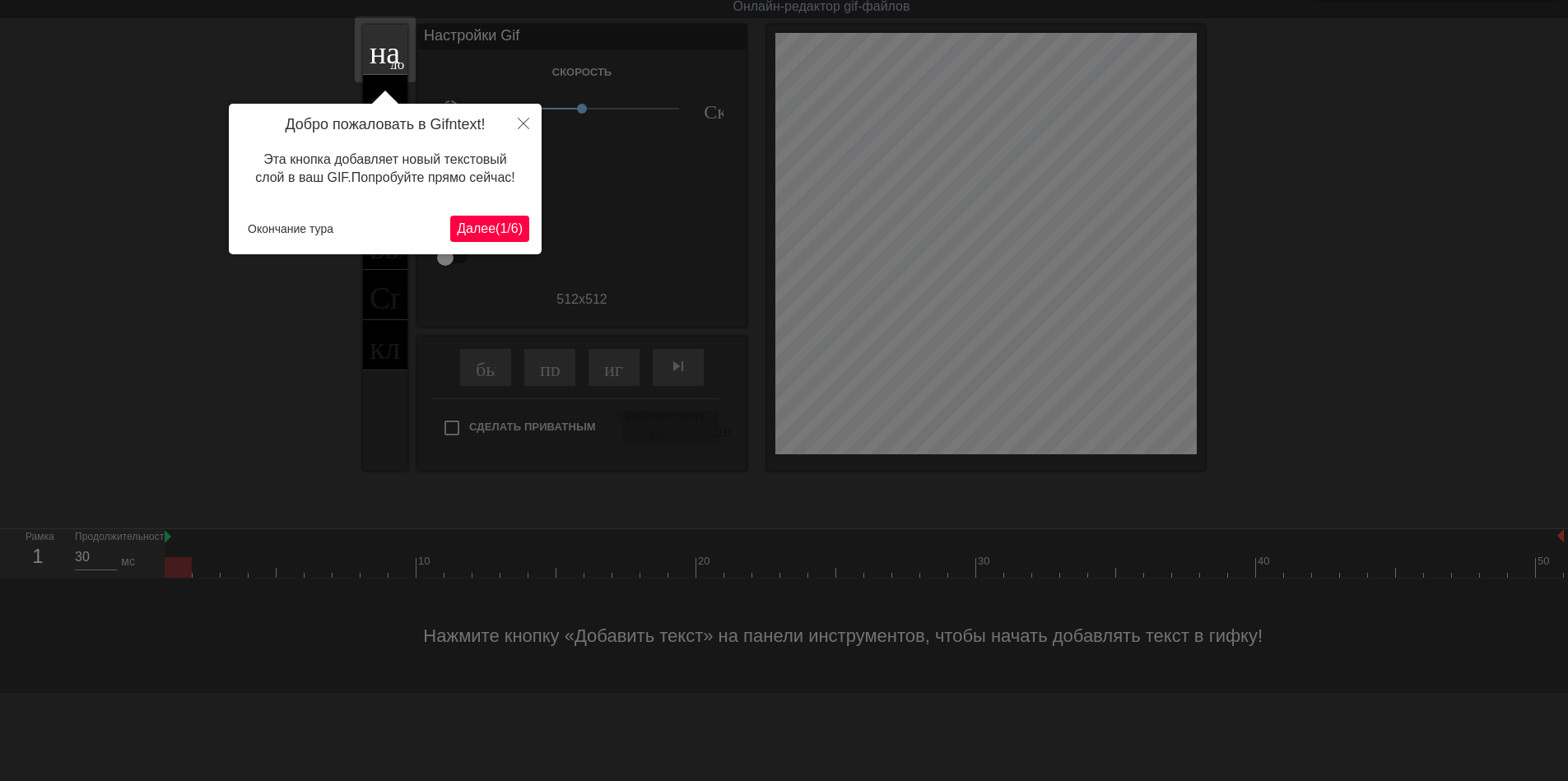
click at [486, 225] on ya-tr-span "Далее" at bounding box center [476, 228] width 39 height 14
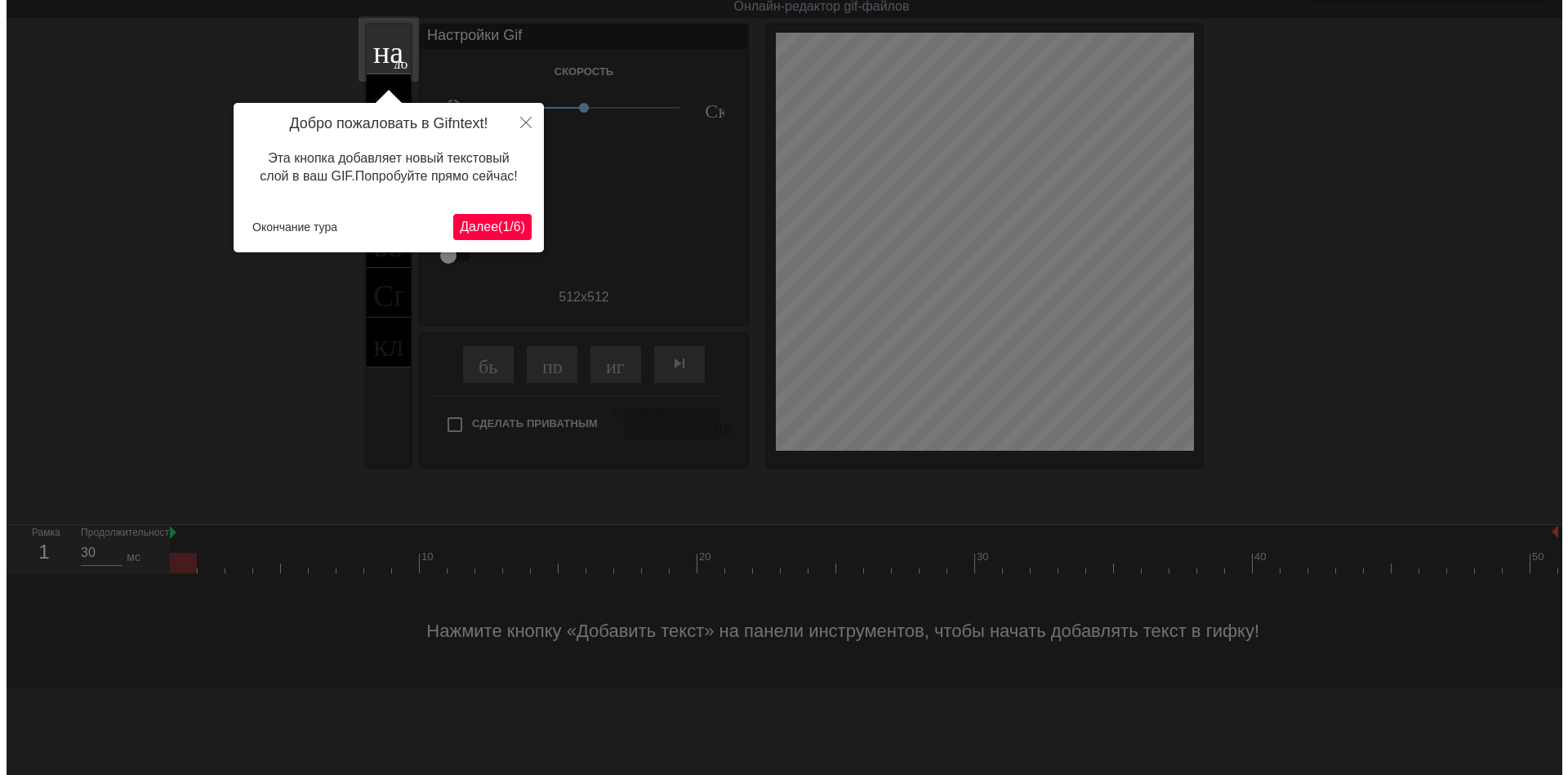
scroll to position [0, 0]
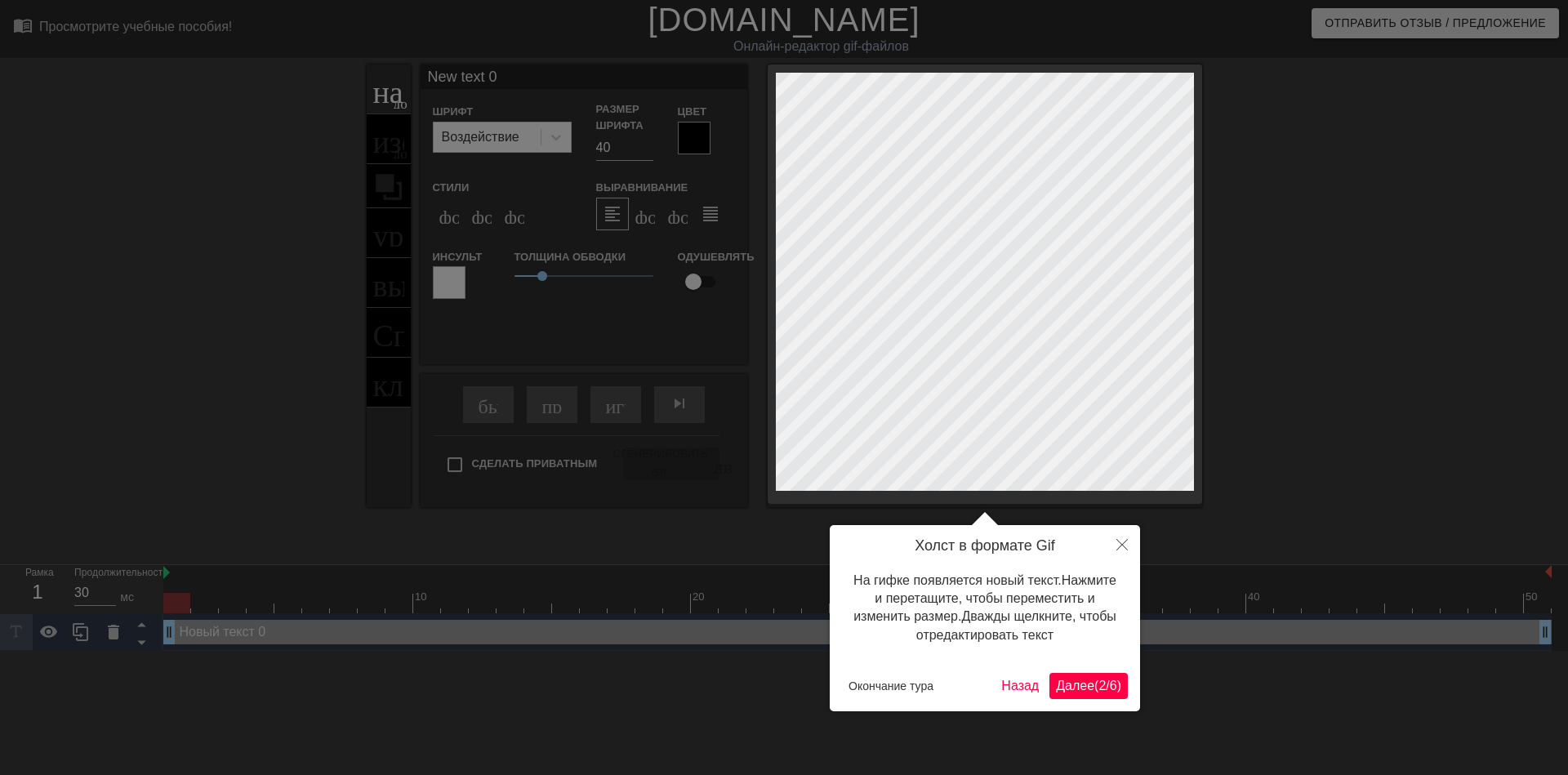
click at [1071, 688] on ya-tr-span "Далее" at bounding box center [1075, 685] width 39 height 14
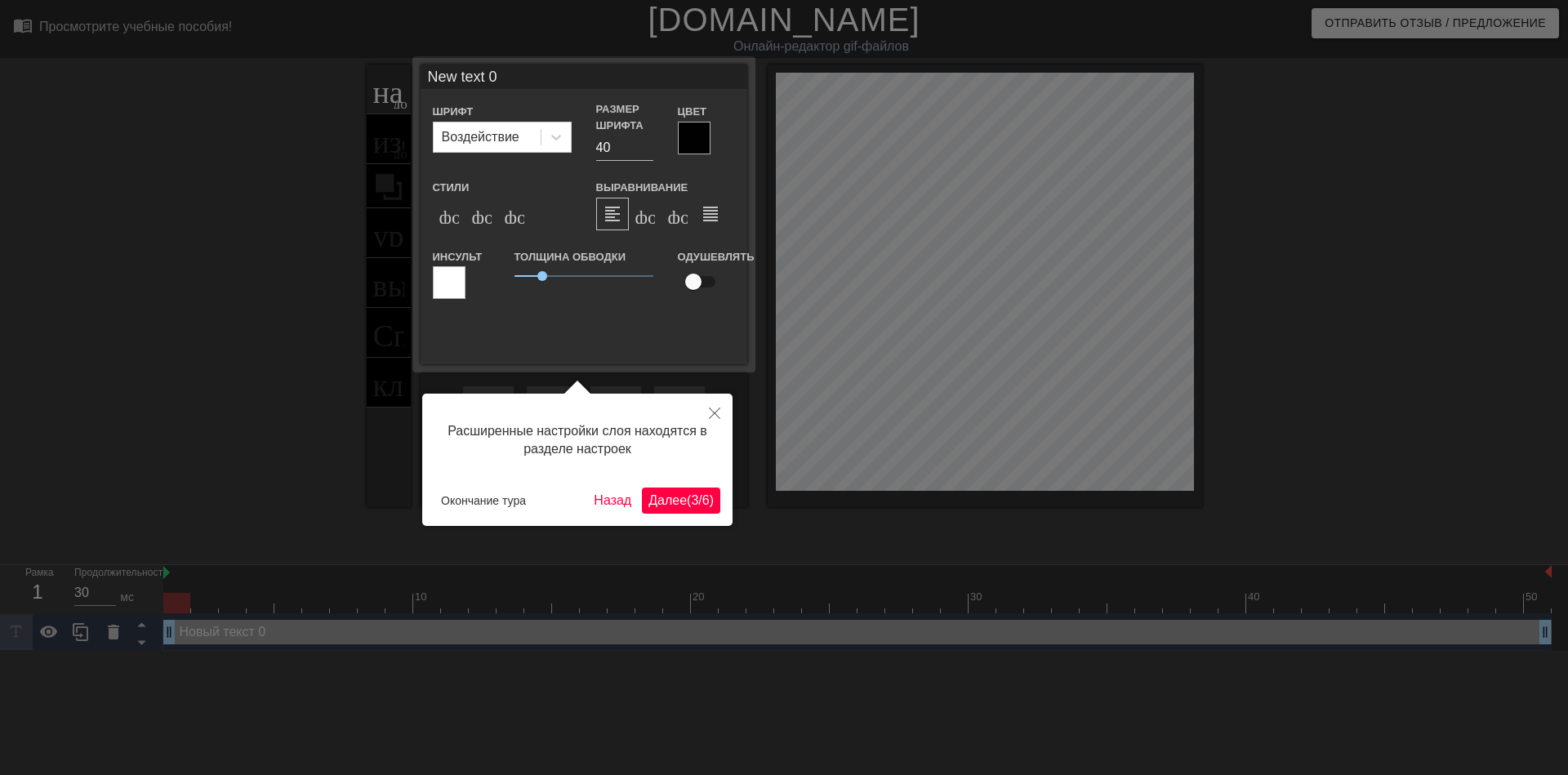
click at [700, 502] on ya-tr-span "/" at bounding box center [700, 500] width 4 height 14
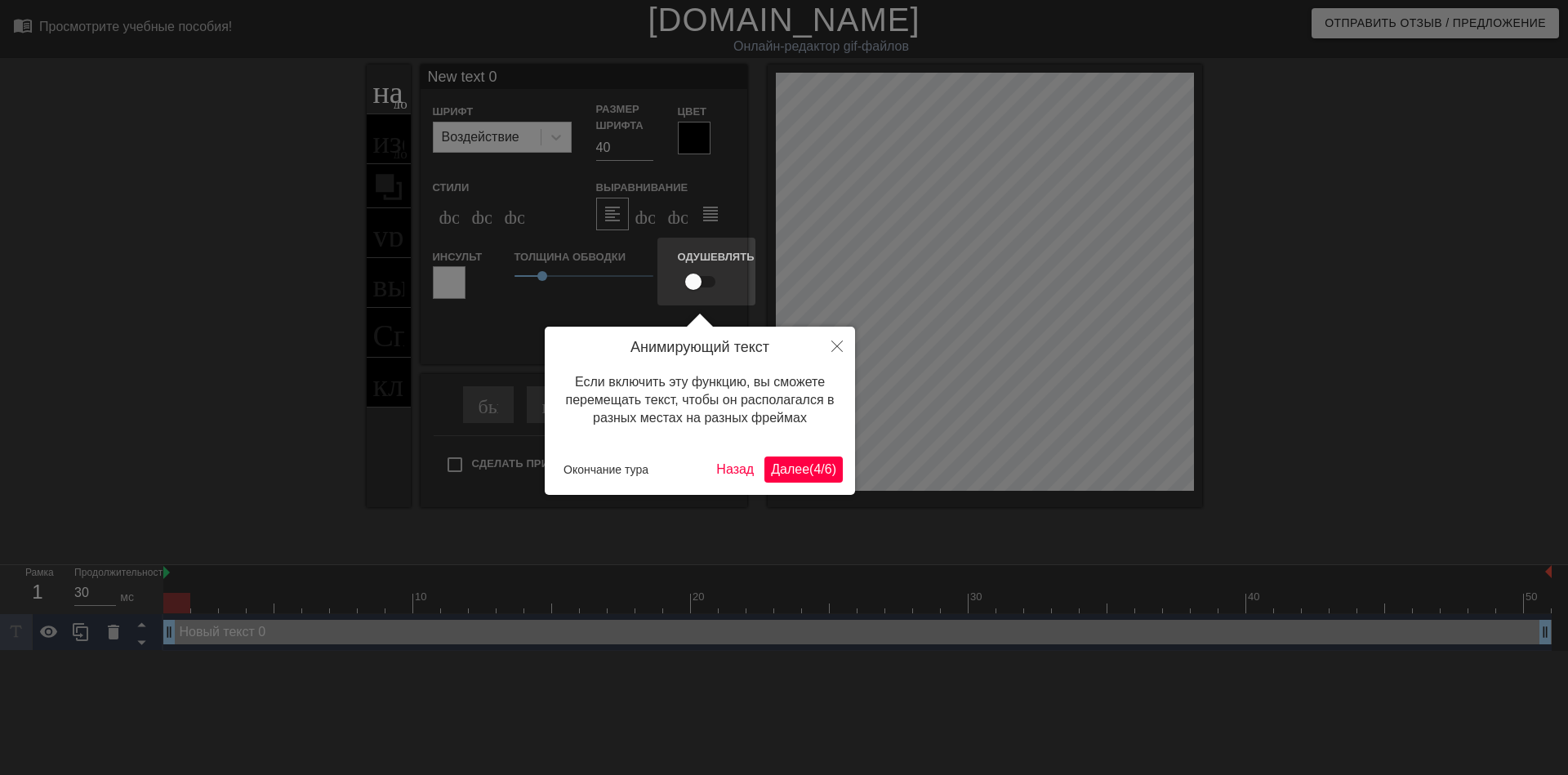
click at [798, 478] on button "Далее ( 4 / 6 )" at bounding box center [803, 470] width 78 height 26
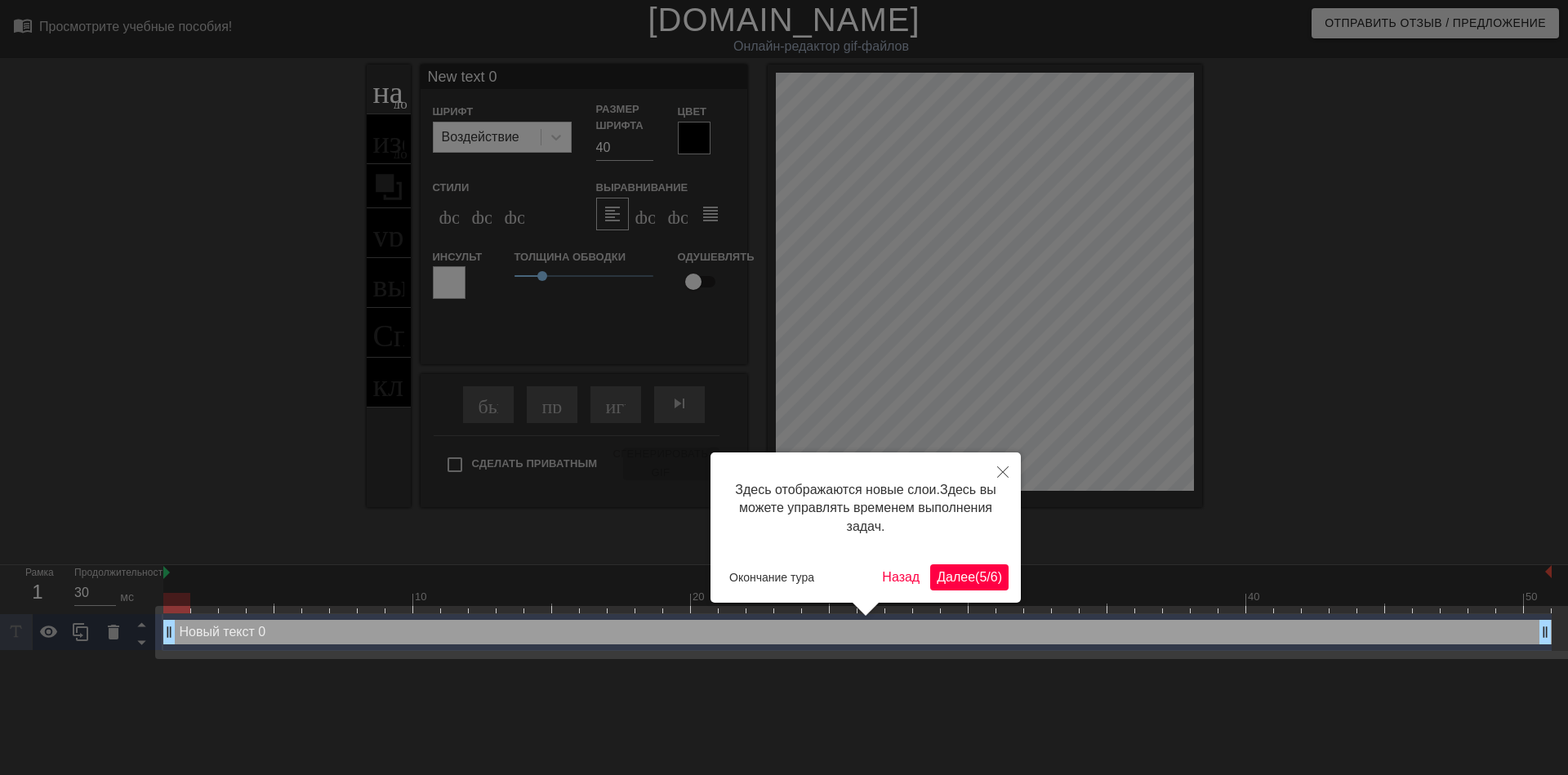
click at [940, 572] on ya-tr-span "Далее" at bounding box center [956, 576] width 39 height 14
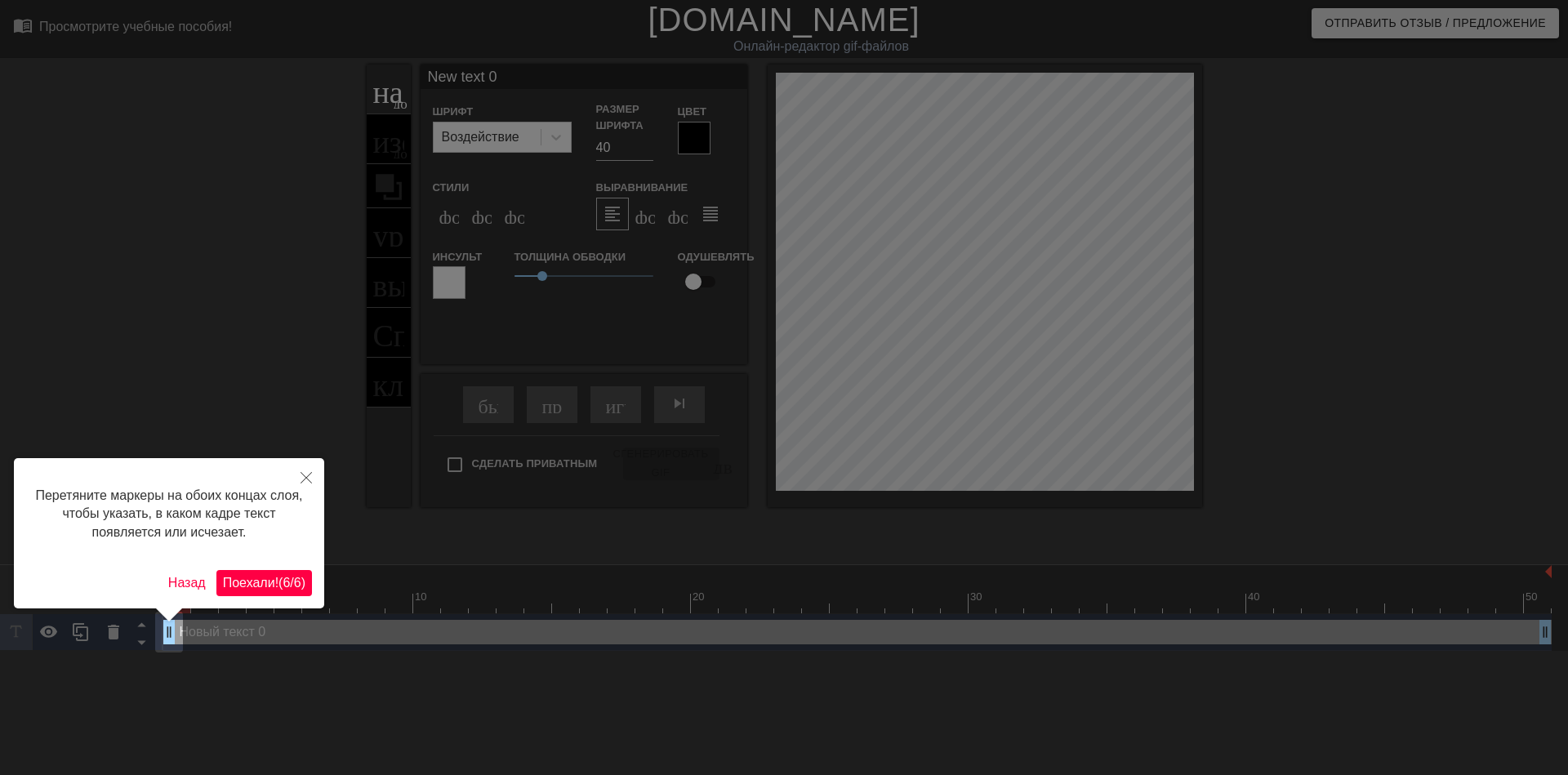
click at [282, 584] on ya-tr-span "6" at bounding box center [286, 583] width 7 height 14
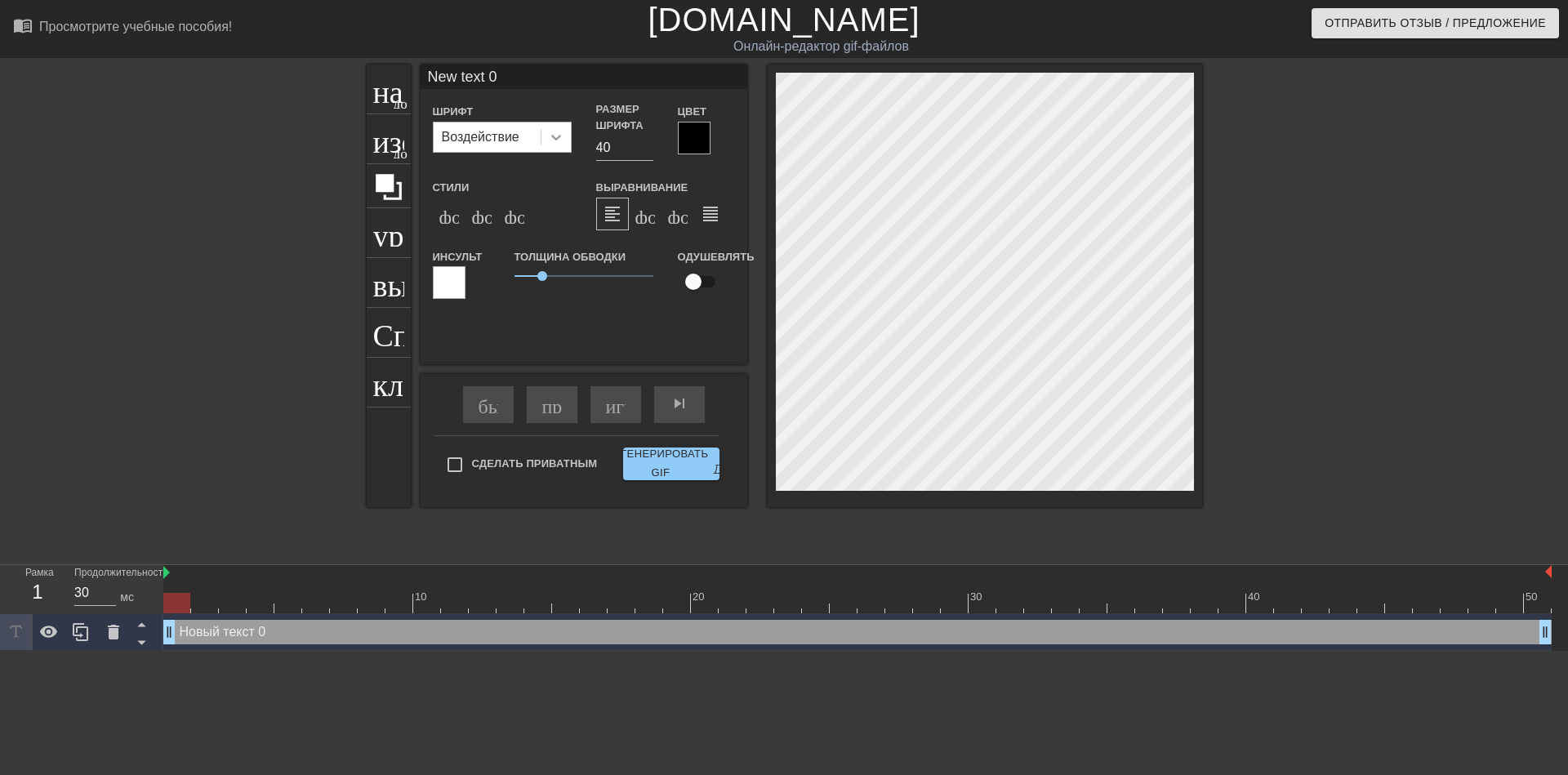
click at [552, 136] on icon at bounding box center [556, 138] width 10 height 6
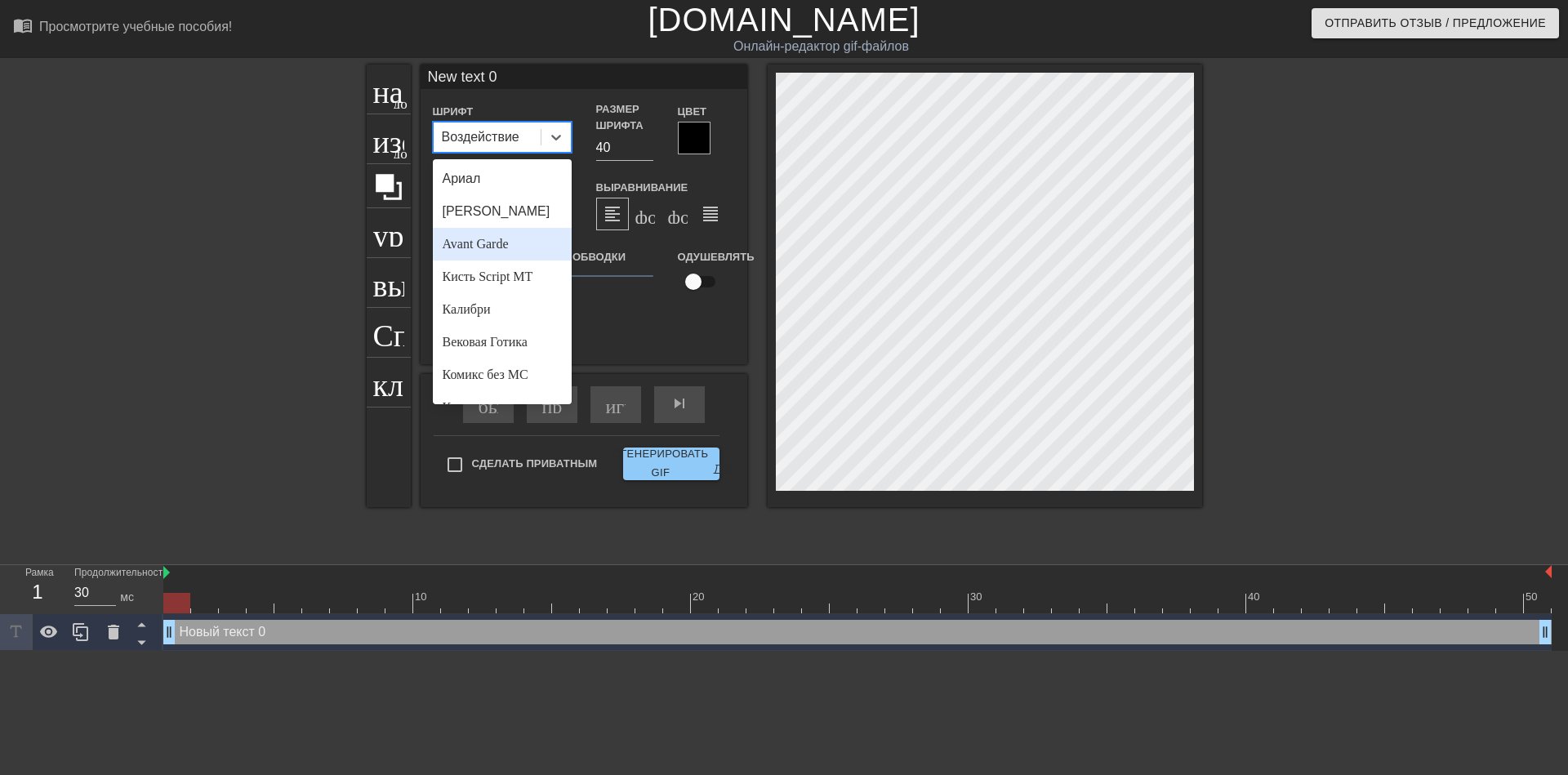
click at [517, 237] on div "Avant Garde" at bounding box center [502, 245] width 139 height 33
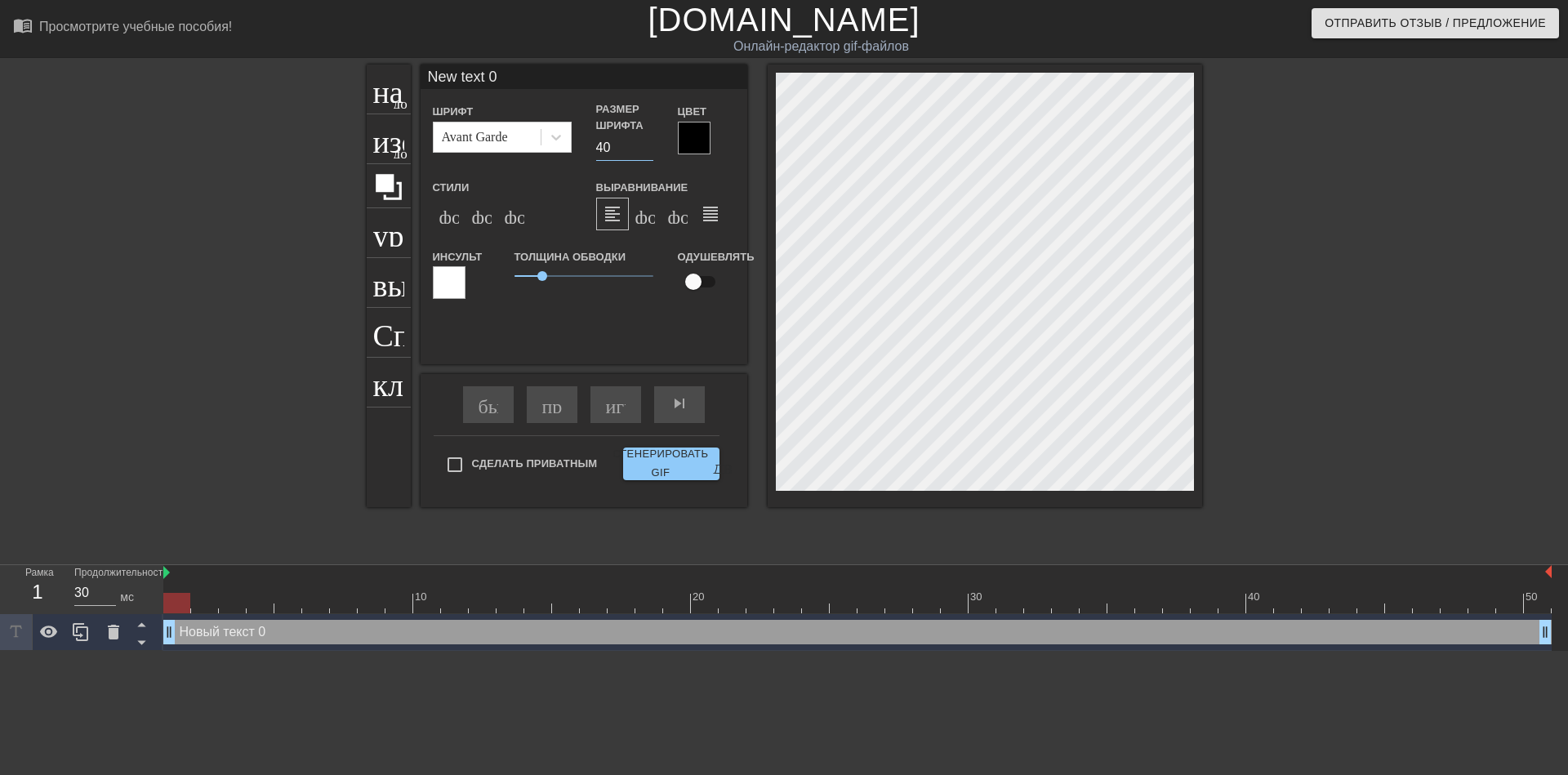
click at [600, 151] on input "40" at bounding box center [625, 148] width 57 height 26
type input "30"
click at [480, 209] on ya-tr-span "формат_italic" at bounding box center [572, 213] width 199 height 19
type input "ew text 0"
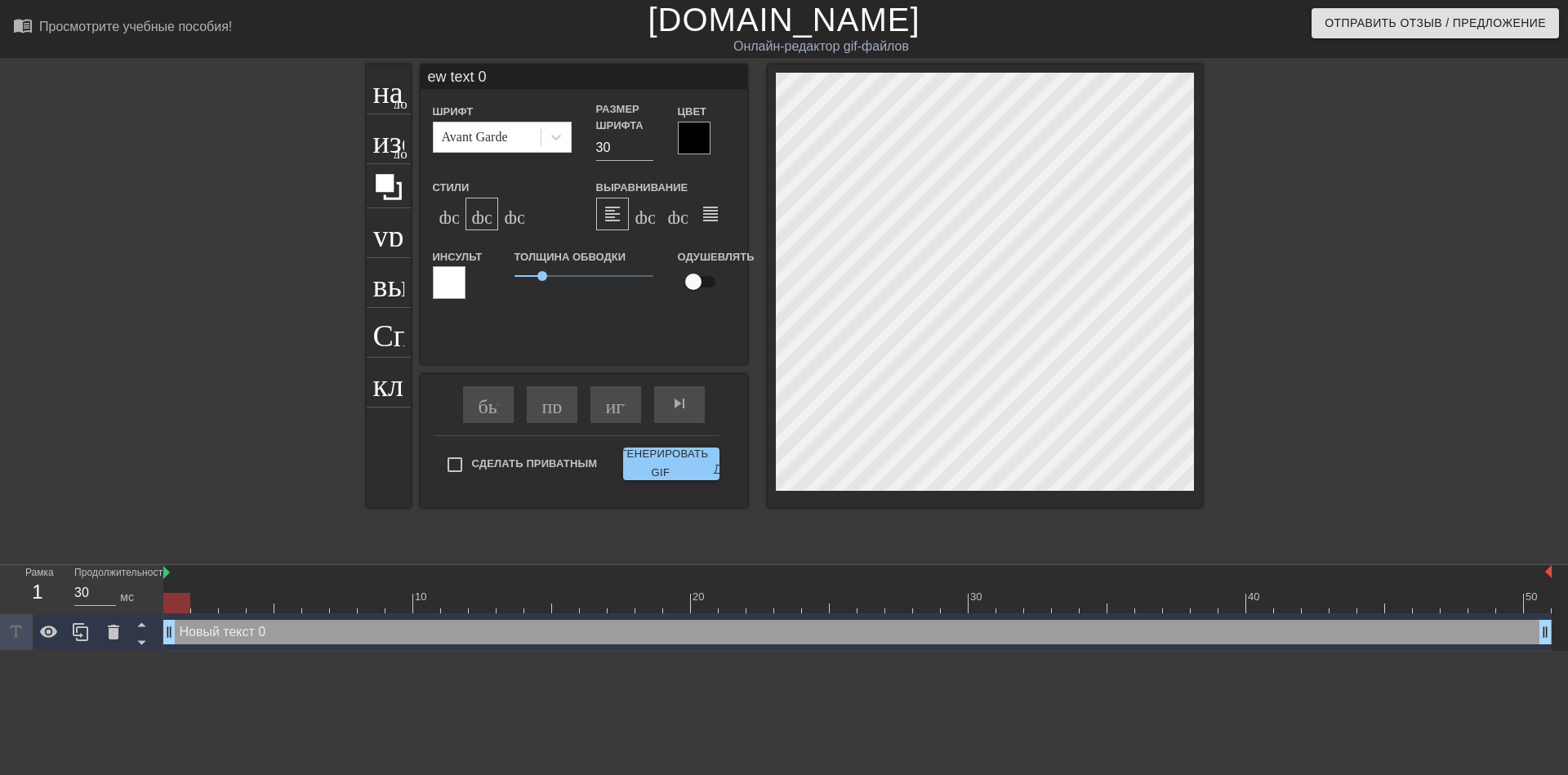
type textarea "ew text 0"
type input "w text 0"
type textarea "w text 0"
type input "text 0"
type textarea "text 0"
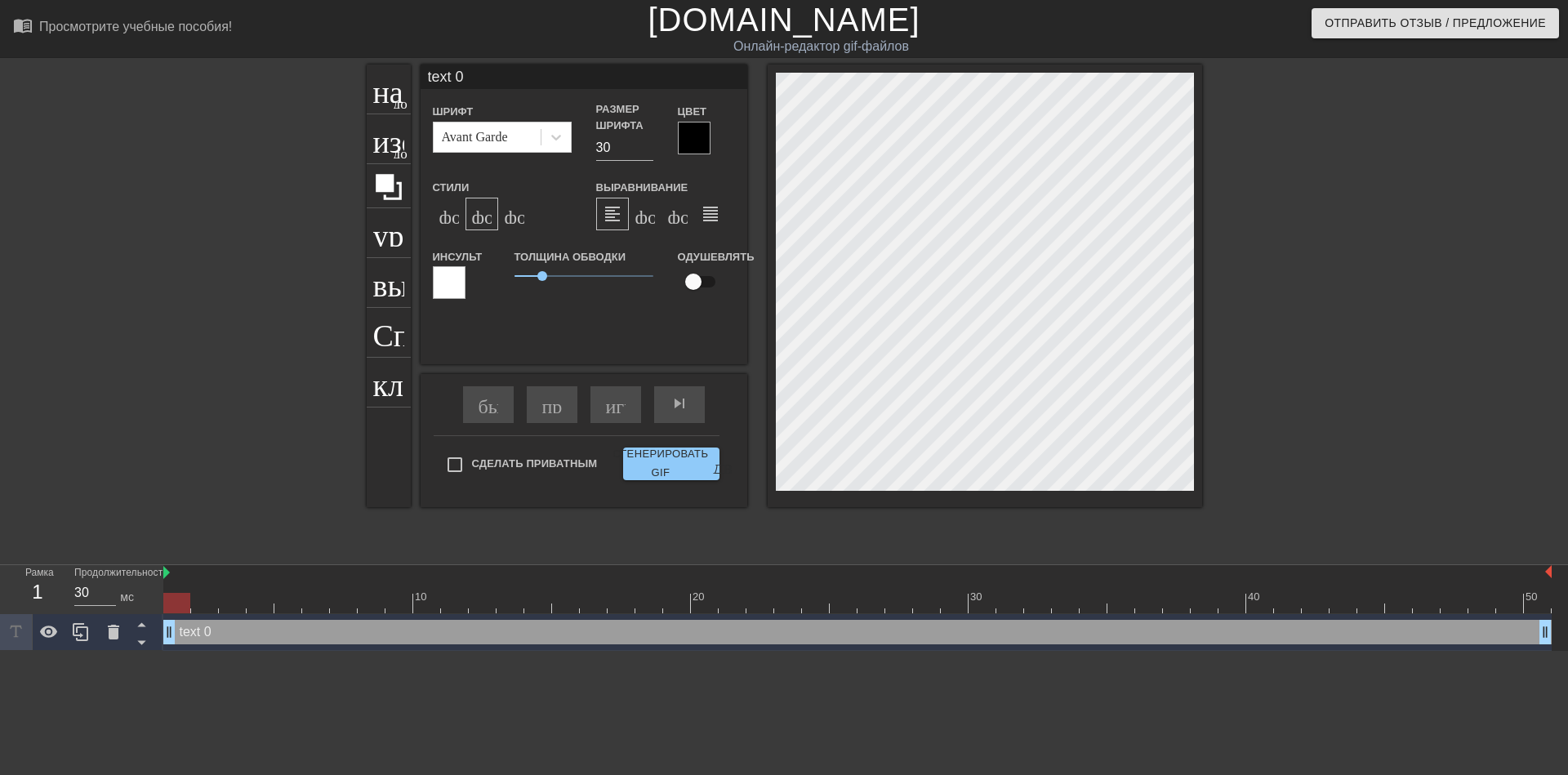
type input "text 0"
type textarea "text 0"
type input "ext 0"
type textarea "ext 0"
type input "xt 0"
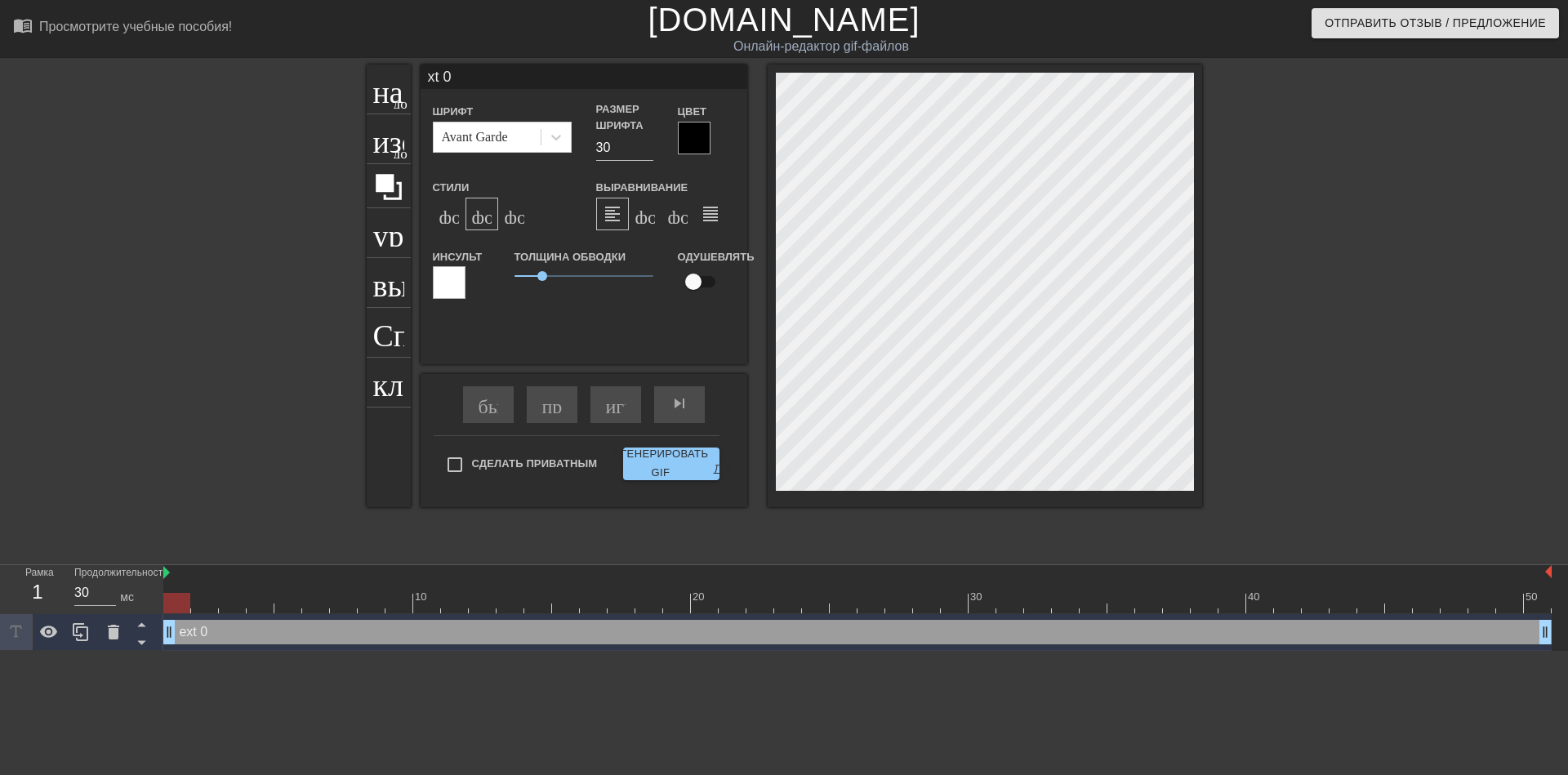
type textarea "xt 0"
type input "t 0"
type textarea "t 0"
type input "0"
type textarea "0"
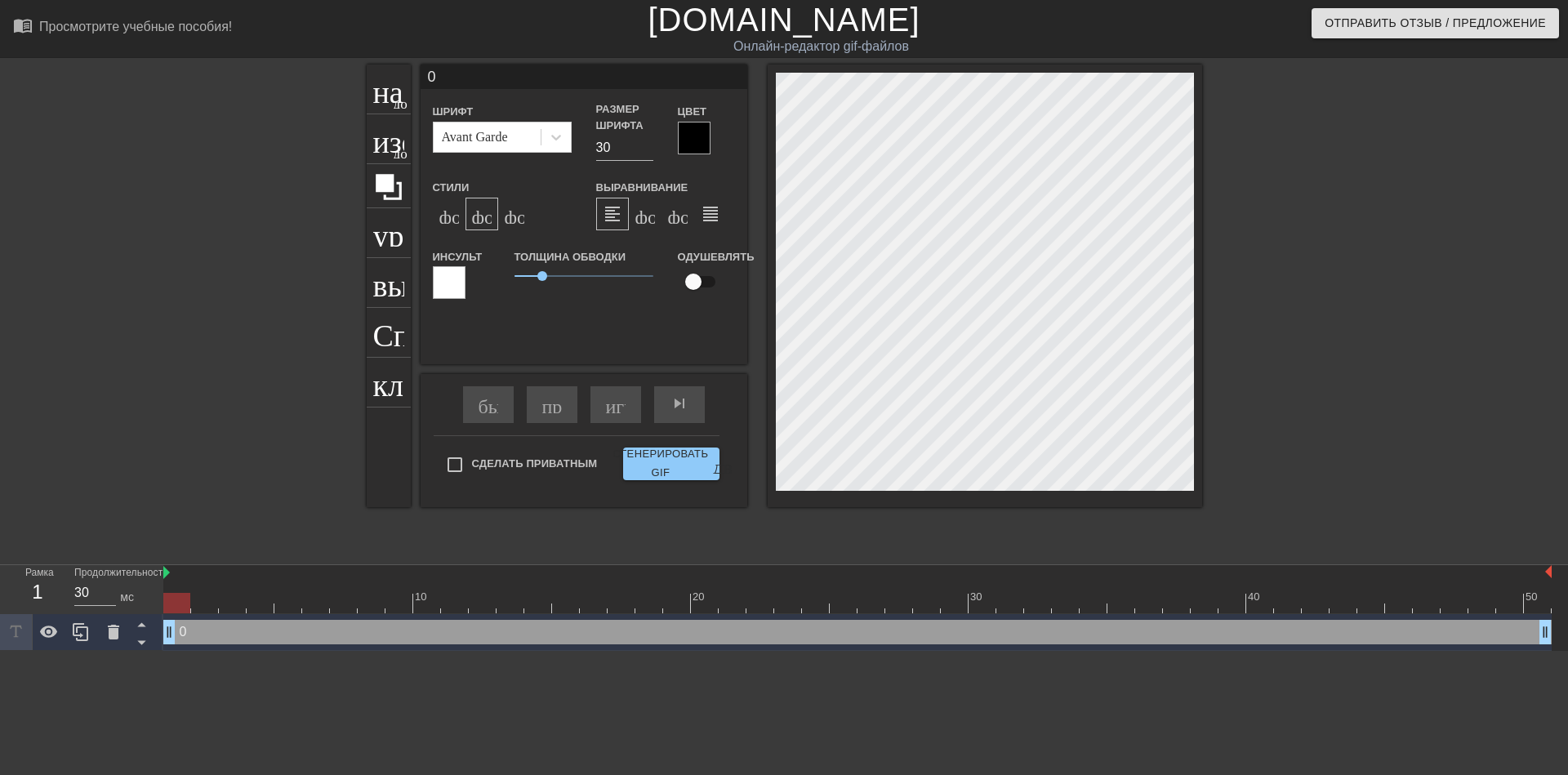
type input "0"
type textarea "0"
type input "@"
type textarea "@"
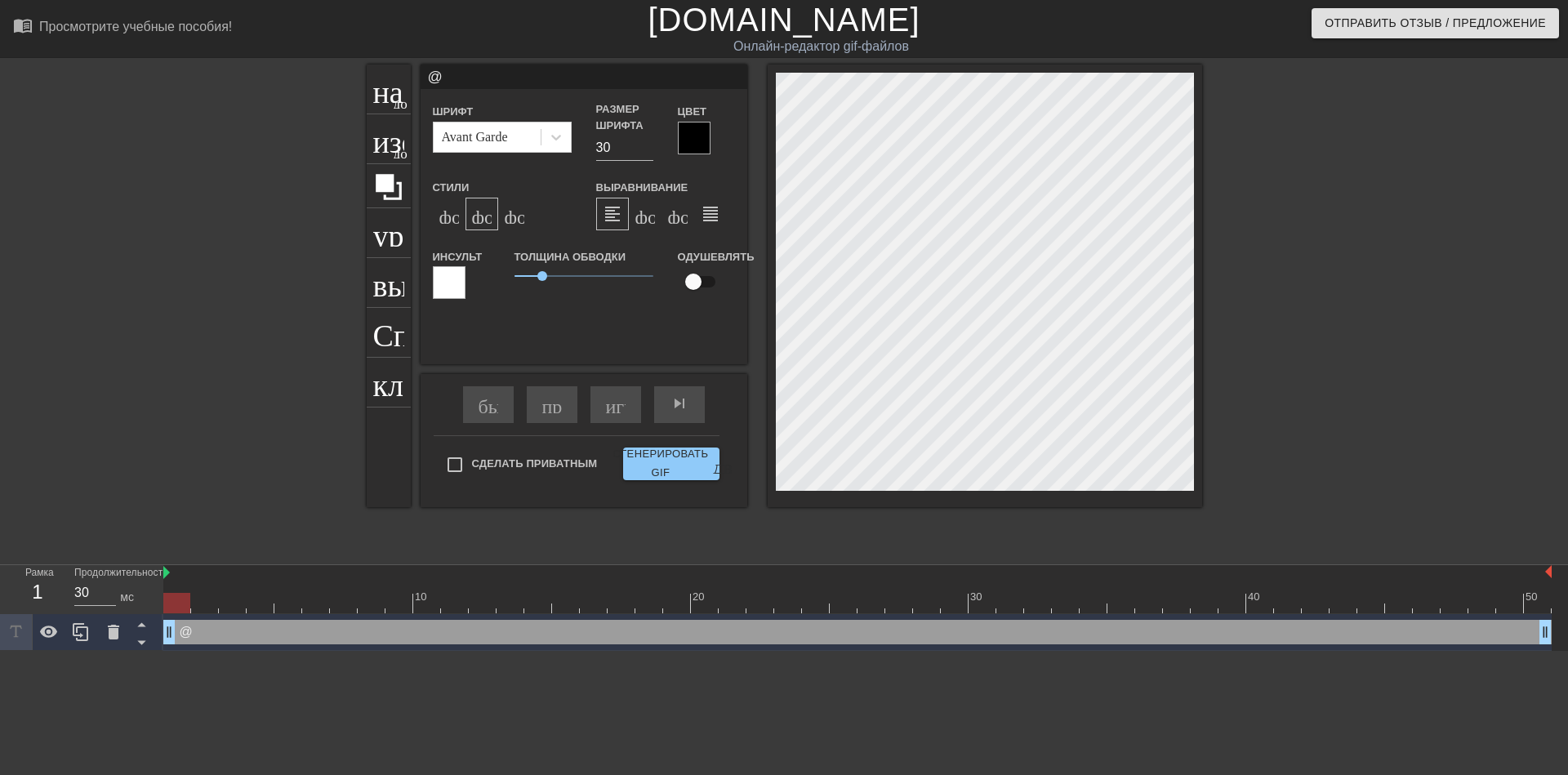
type input "@s"
type textarea "@s"
type input "@st"
type textarea "@st"
type input "@sti"
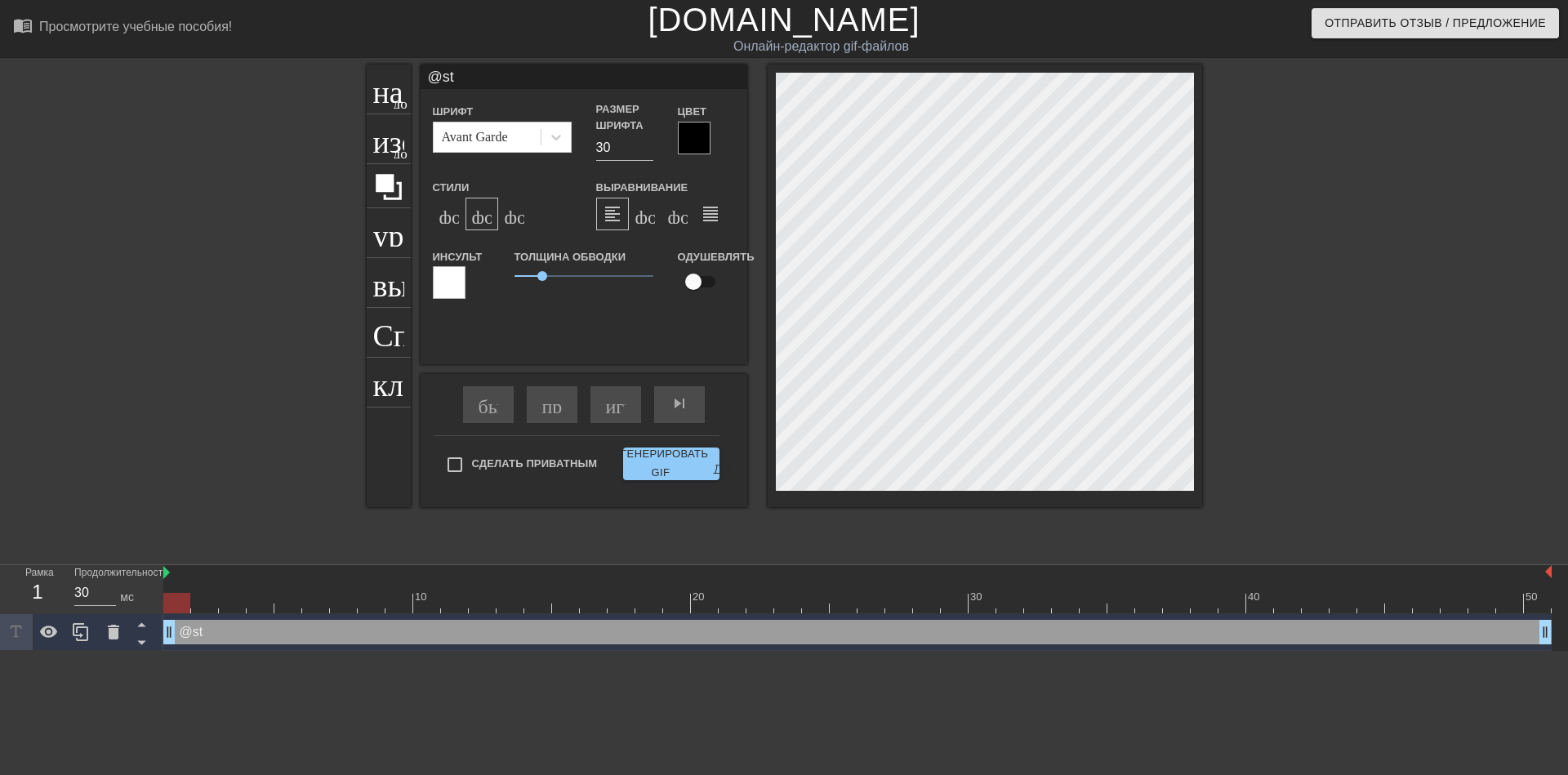
type textarea "@sti"
type input "@stic"
type textarea "@stic"
type input "@stick"
type textarea "@stick"
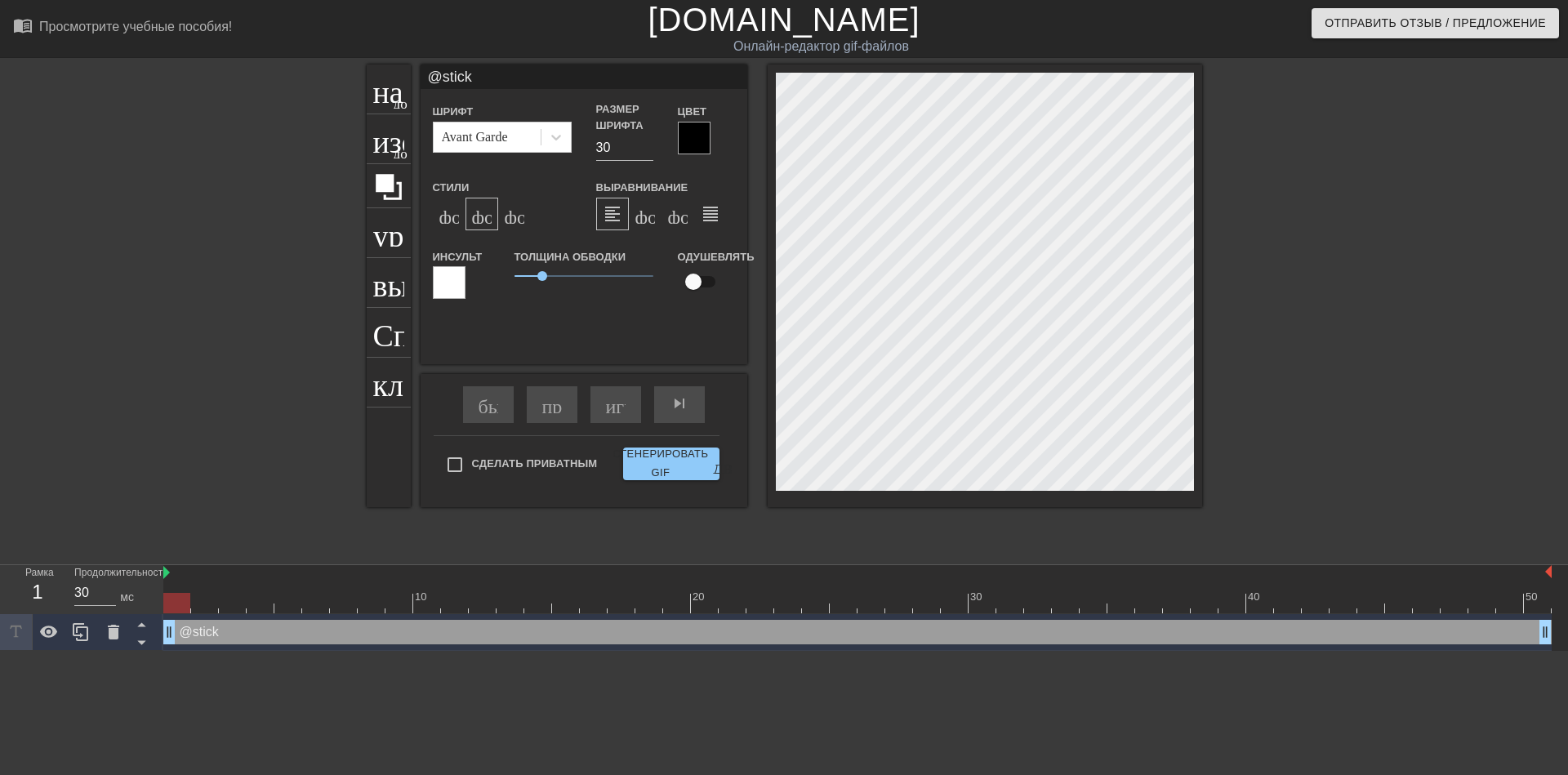
type input "@sticke"
type textarea "@sticke"
type input "@sticker"
type textarea "@sticker"
type input "@stickerb"
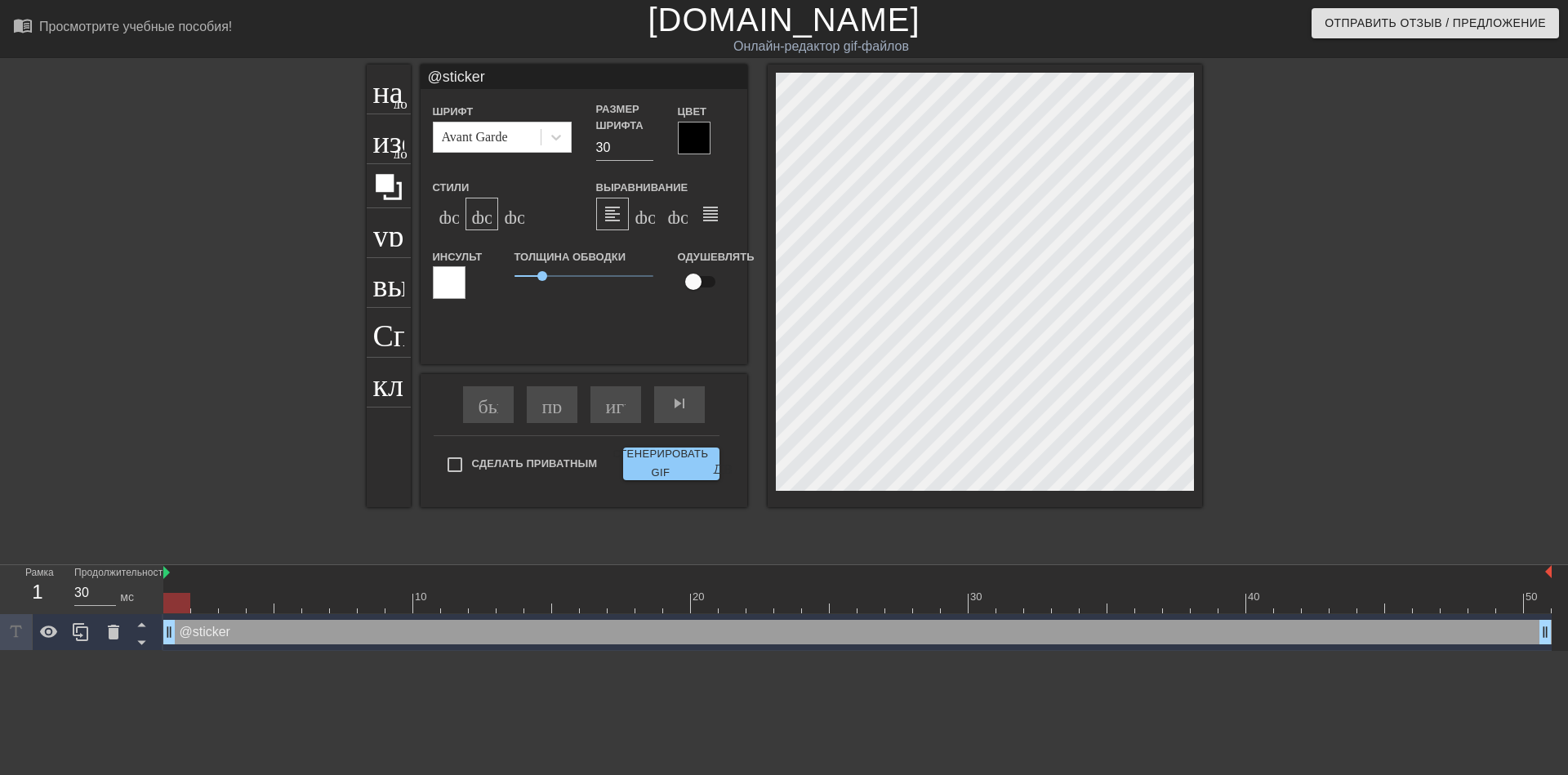
type textarea "@stickerb"
type input "@stickerba"
type textarea "@stickerba"
type input "@stickerbas"
type textarea "@stickerbas"
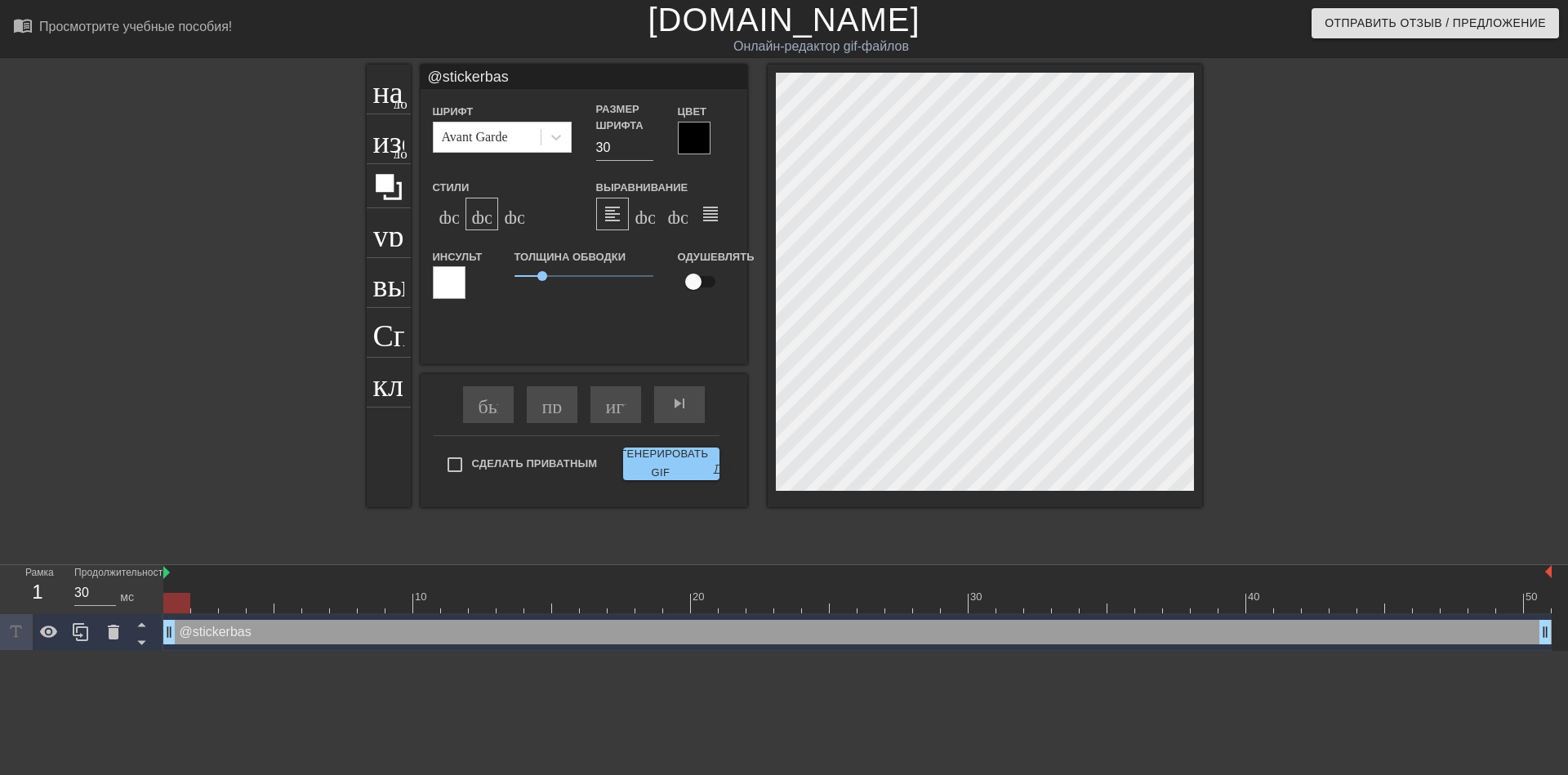
type input "@stickerbase"
type textarea "@stickerbase"
type input "@stickerbase_"
type textarea "@stickerbase_"
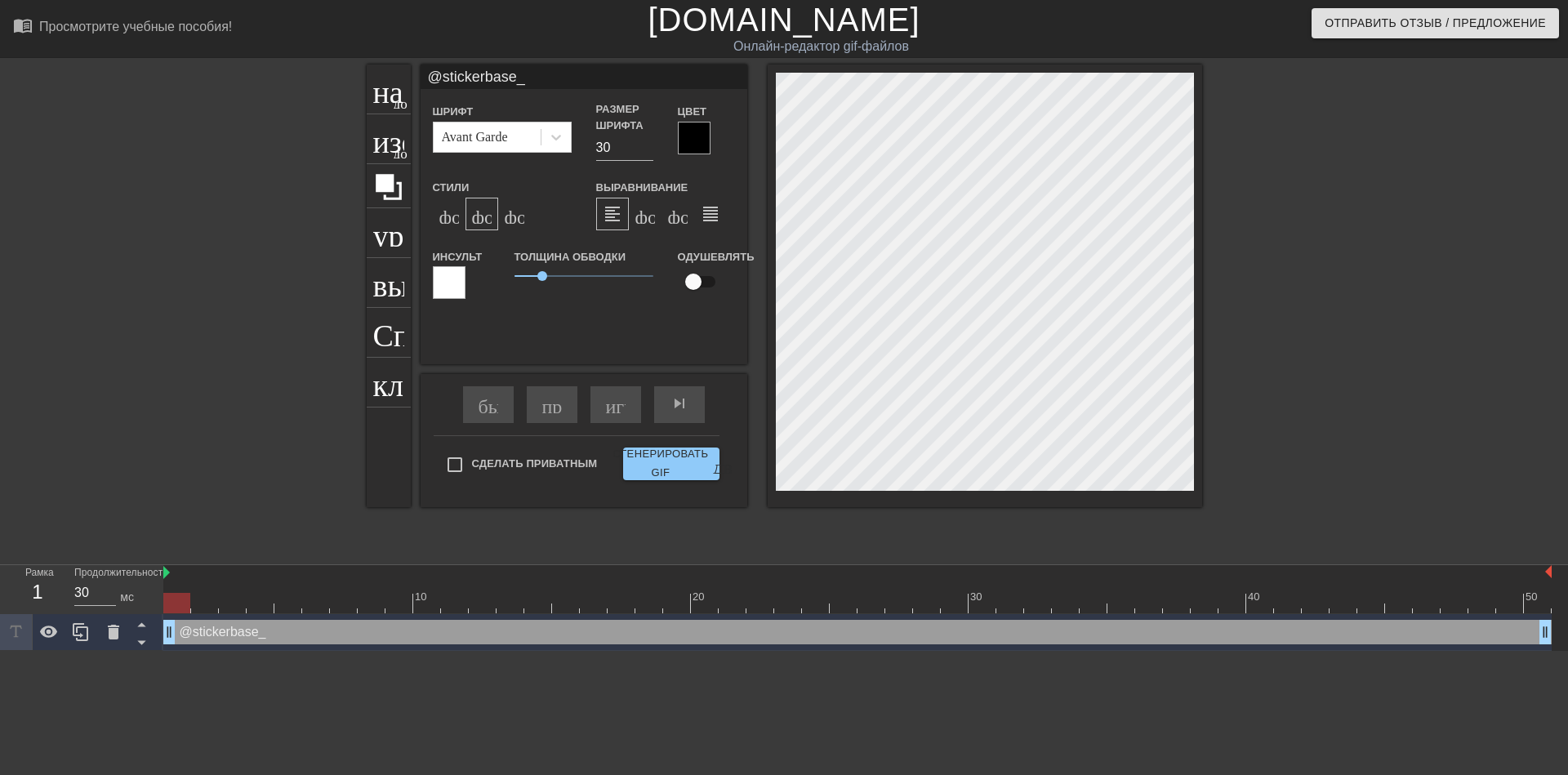
type input "@stickerbase_r"
type textarea "@stickerbase_r"
type input "@stickerbase_ru"
type textarea "@stickerbase_ru"
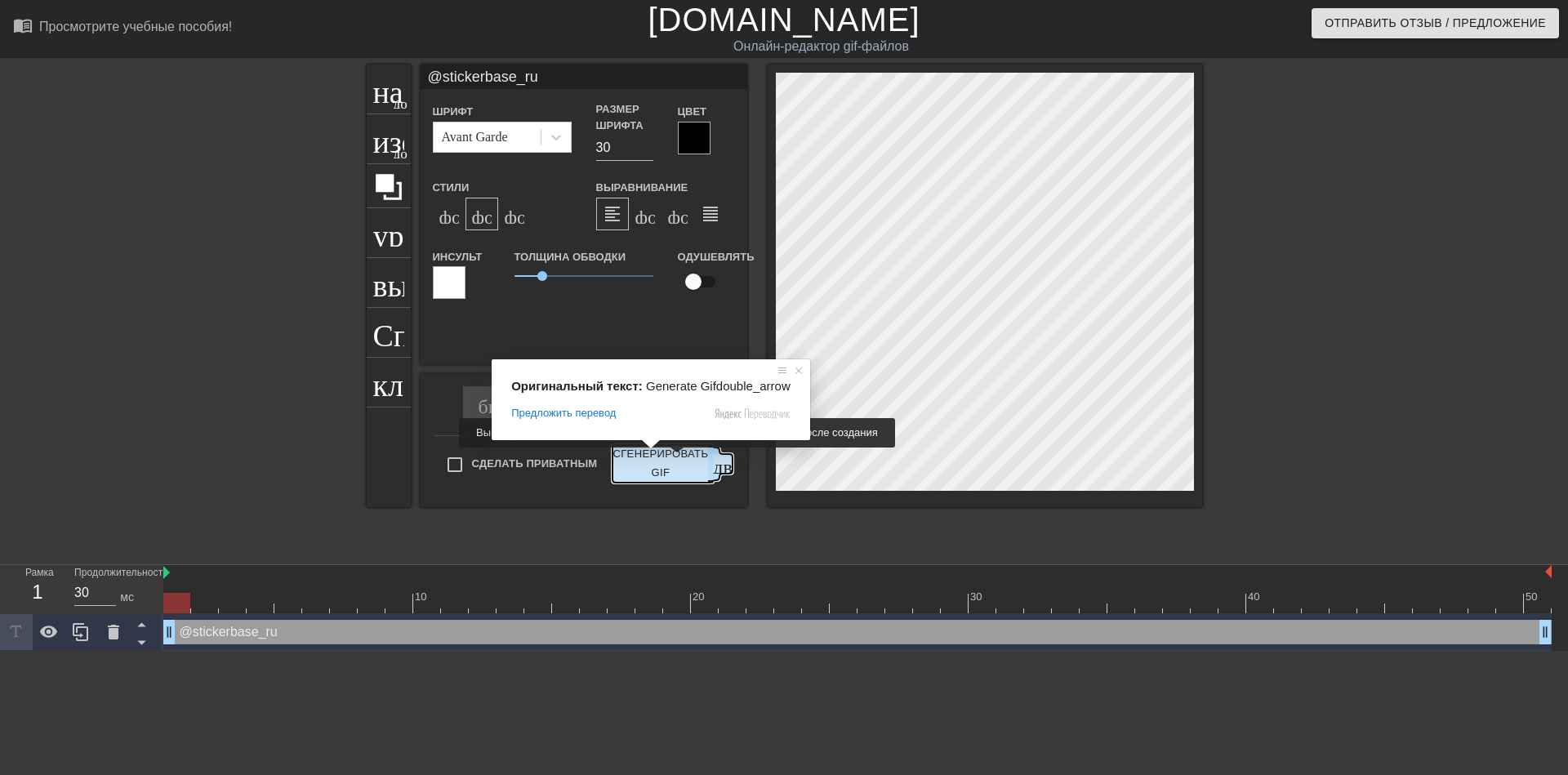
click at [666, 459] on ya-tr-span "Сгенерировать GIF" at bounding box center [661, 463] width 96 height 38
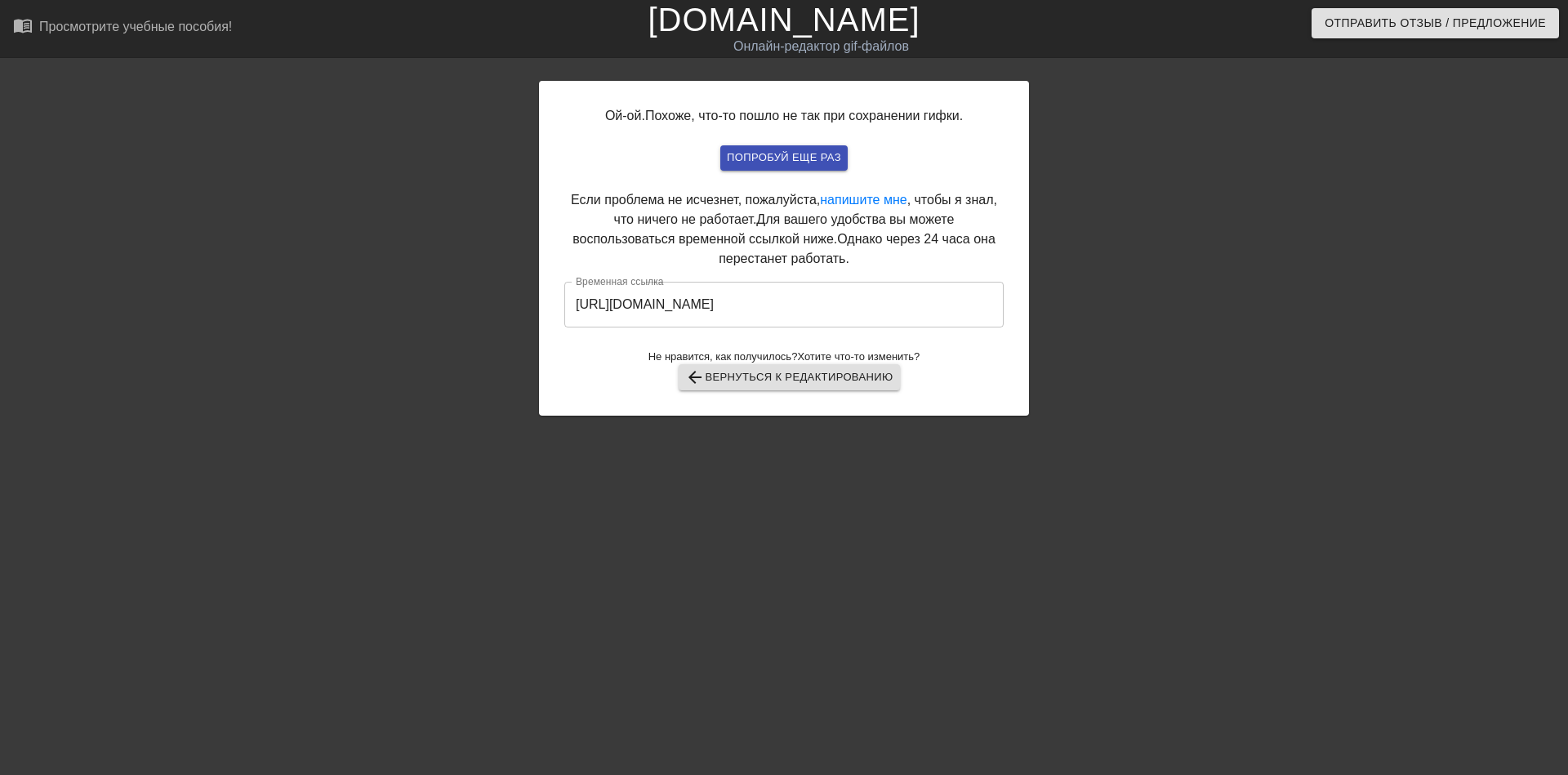
click at [764, 297] on input "https://www.gifntext.com/temp_generations/XtCaY9y7.gif" at bounding box center [784, 305] width 439 height 46
click at [759, 317] on input "https://www.gifntext.com/temp_generations/XtCaY9y7.gif" at bounding box center [784, 305] width 439 height 46
click at [767, 314] on input "https://www.gifntext.com/temp_generations/XtCaY9y7.gif" at bounding box center [784, 305] width 439 height 46
click at [771, 304] on input "https://www.gifntext.com/temp_generations/XtCaY9y7.gif" at bounding box center [784, 305] width 439 height 46
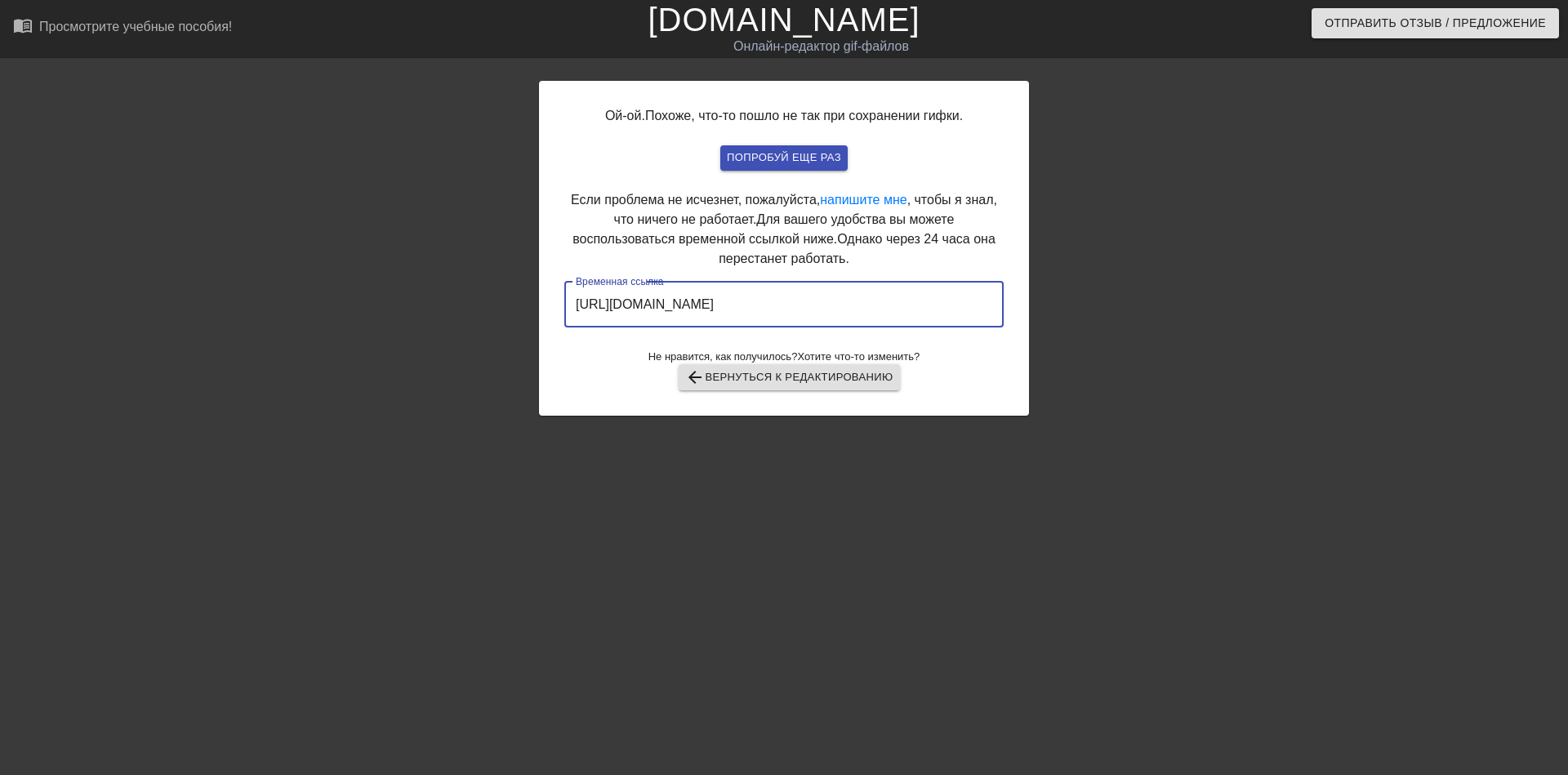
click at [771, 304] on input "https://www.gifntext.com/temp_generations/XtCaY9y7.gif" at bounding box center [784, 305] width 439 height 46
